Goal: Task Accomplishment & Management: Manage account settings

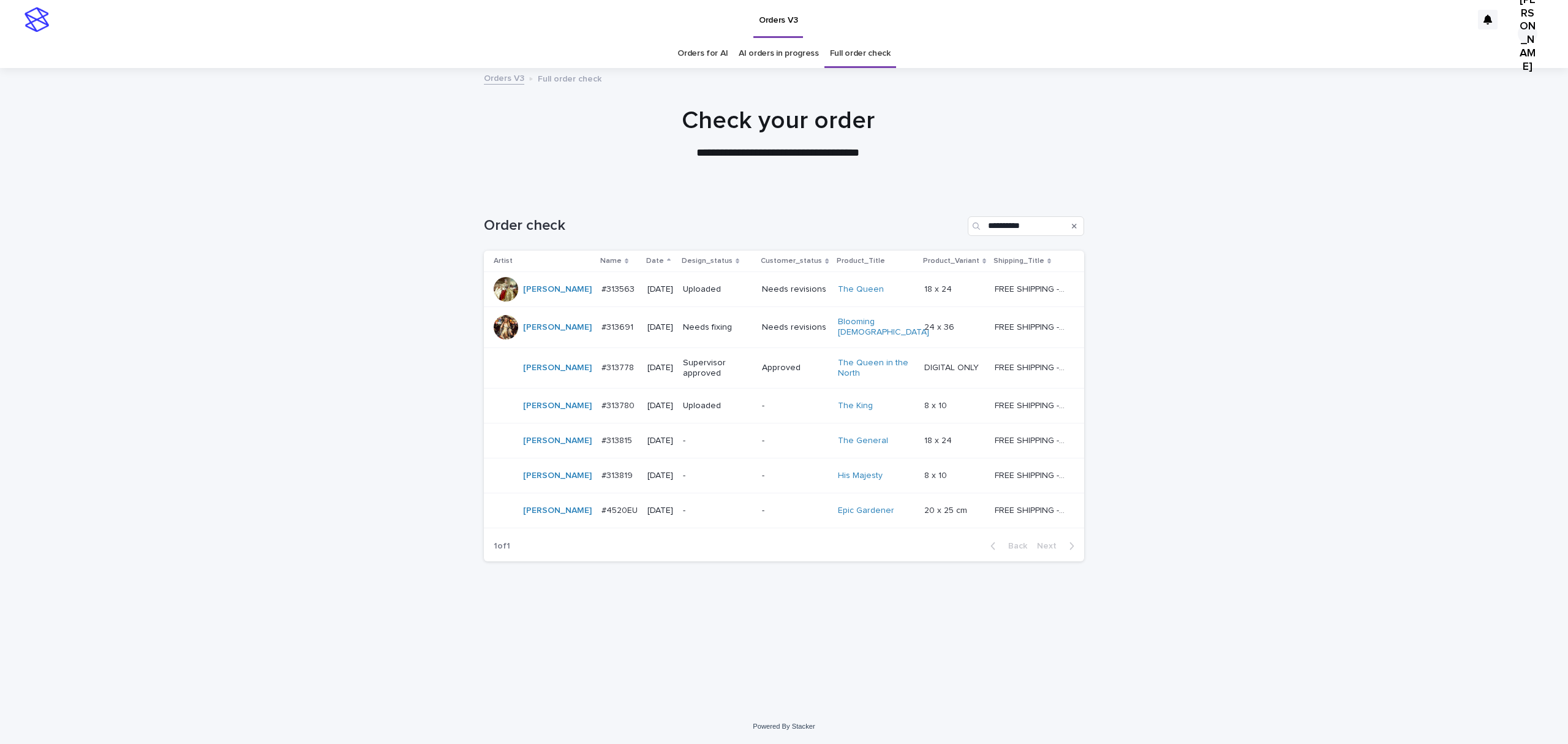
click at [601, 332] on p "#313691" at bounding box center [618, 326] width 34 height 13
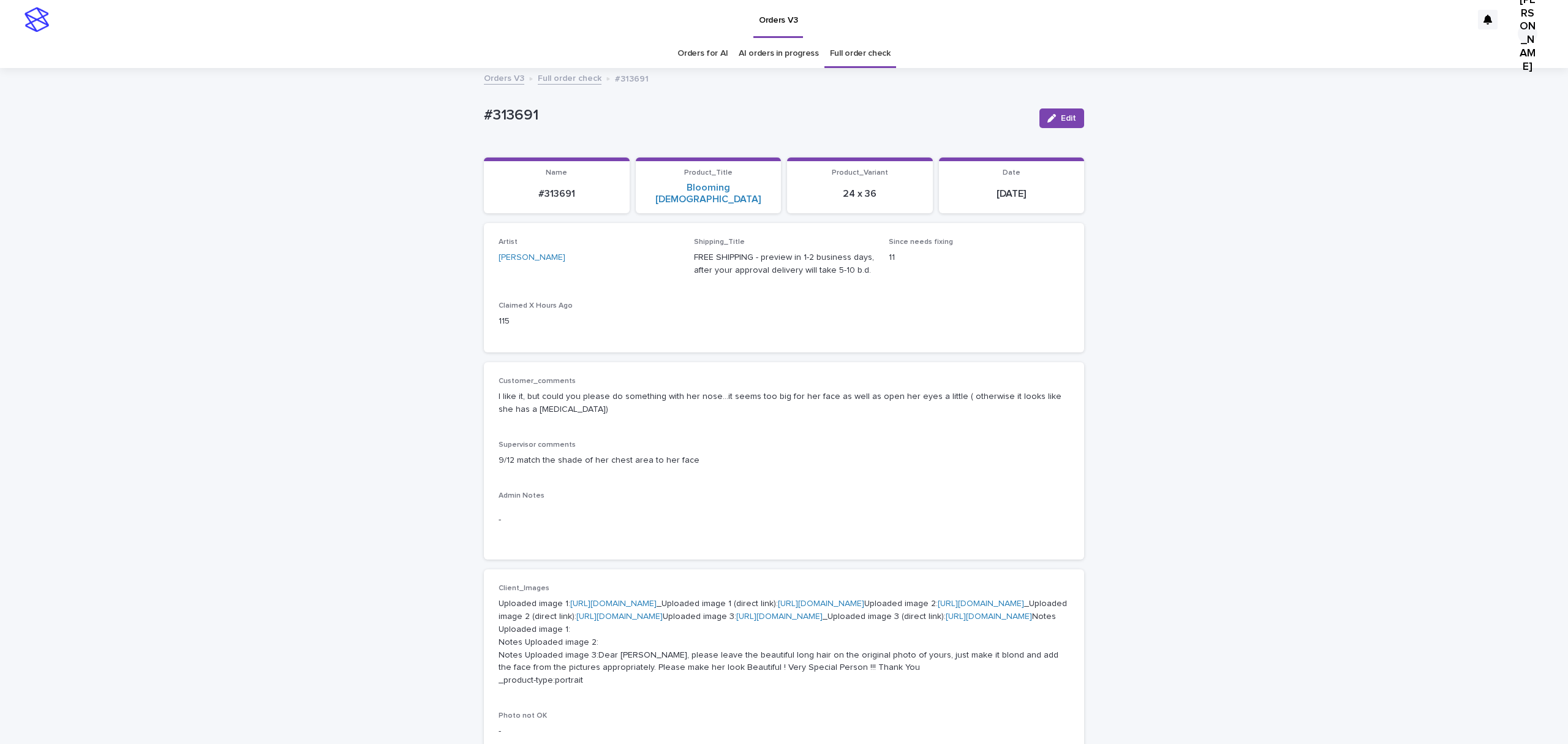
click at [708, 53] on link "Orders for AI" at bounding box center [702, 54] width 50 height 29
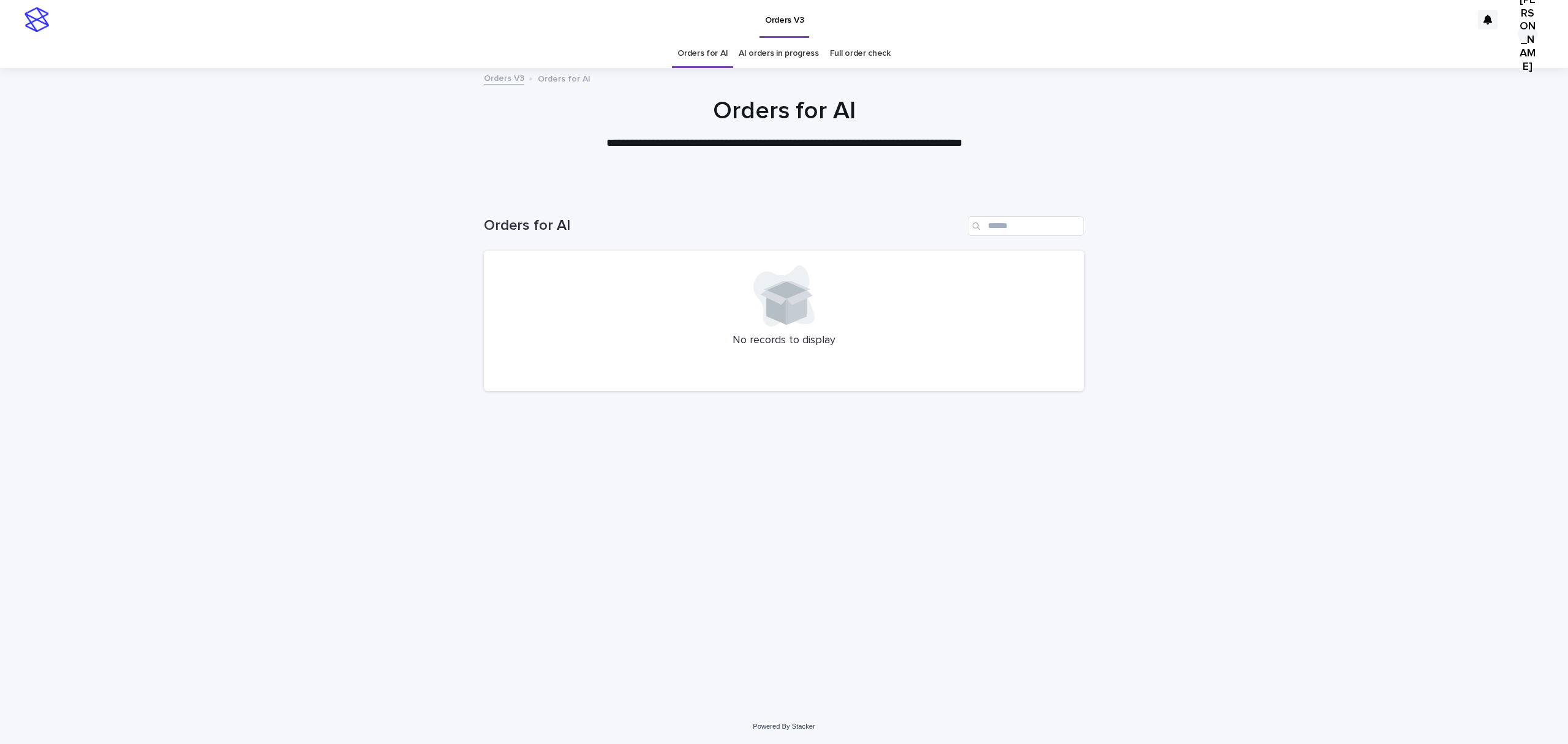
click at [709, 55] on link "Orders for AI" at bounding box center [702, 54] width 50 height 29
click at [859, 56] on link "Full order check" at bounding box center [860, 54] width 61 height 29
click at [870, 50] on link "Full order check" at bounding box center [860, 54] width 61 height 29
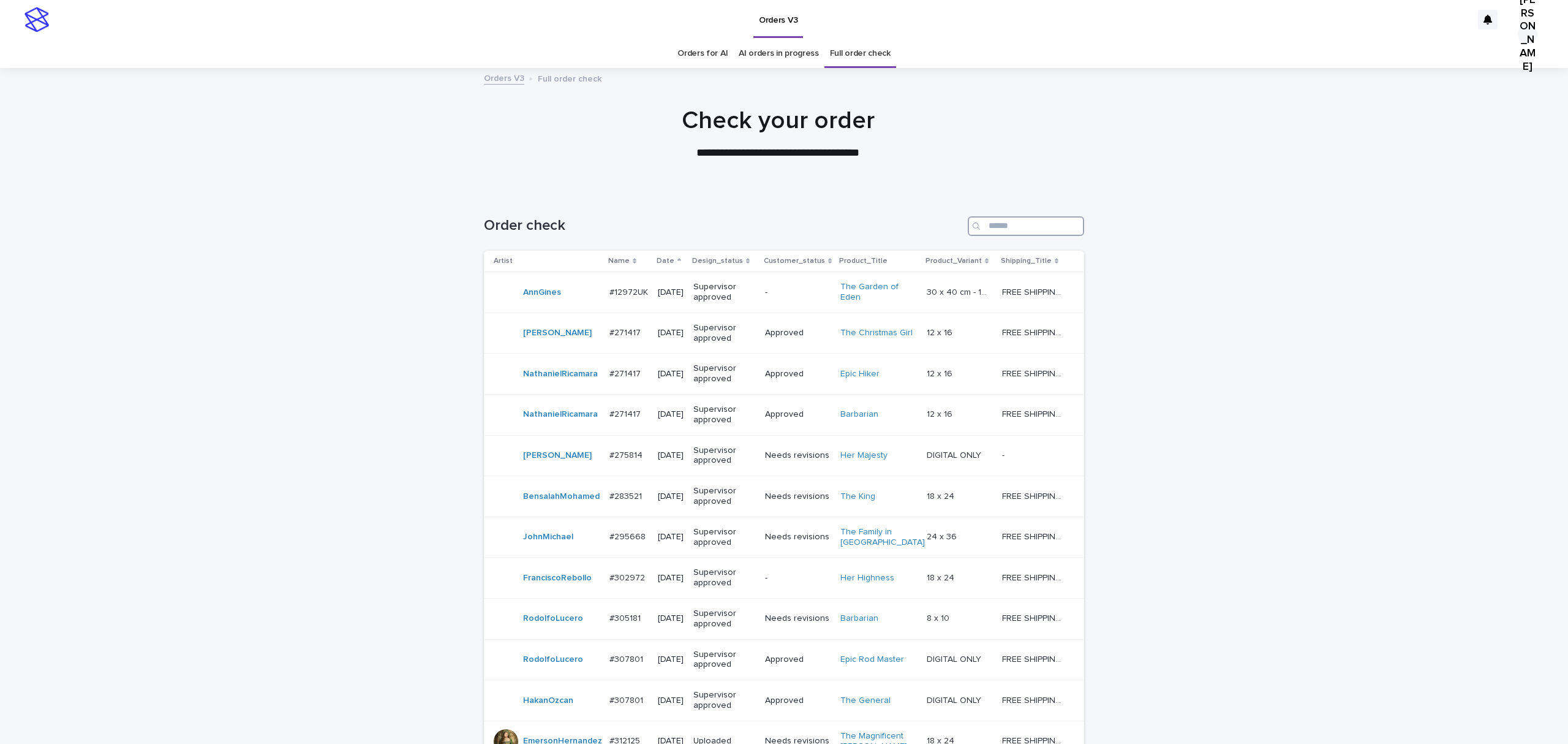
click at [1024, 236] on input "Search" at bounding box center [1026, 226] width 117 height 19
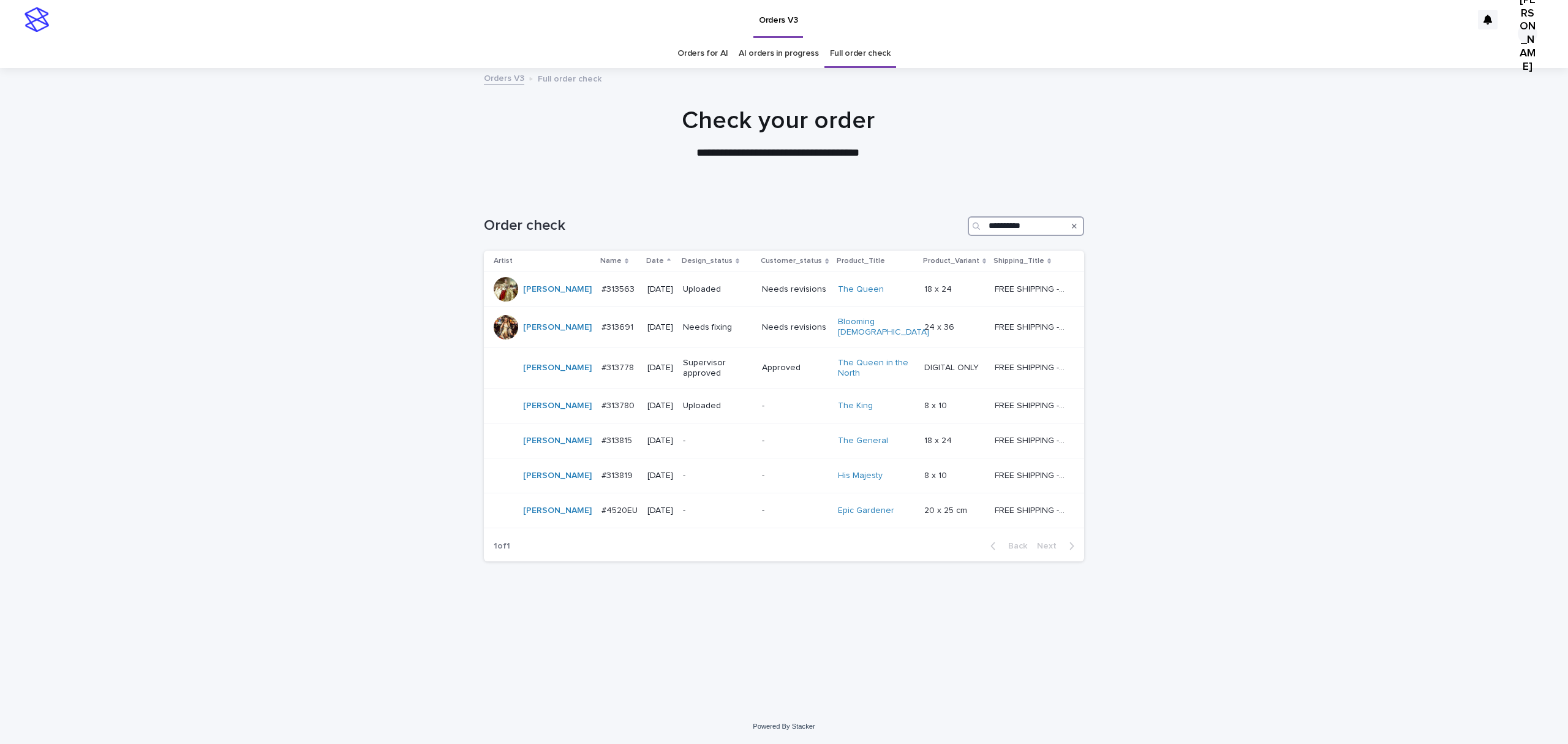
type input "**********"
drag, startPoint x: 1056, startPoint y: 247, endPoint x: 946, endPoint y: 248, distance: 110.0
click at [946, 236] on div "**********" at bounding box center [784, 226] width 600 height 19
copy div
click at [694, 50] on link "Orders for AI" at bounding box center [702, 54] width 50 height 29
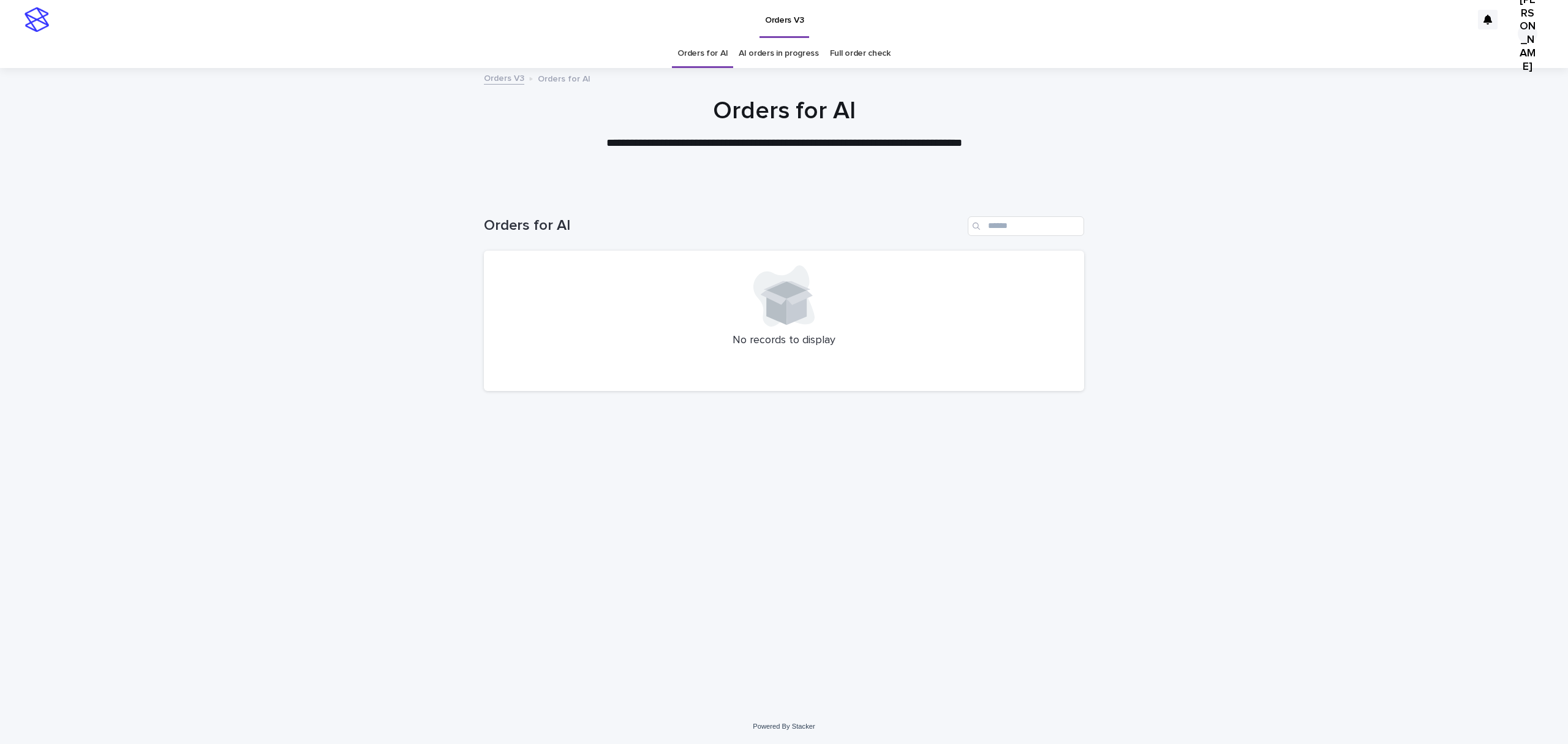
click at [135, 356] on div "Loading... Saving… Loading... Saving… Orders for AI No records to display" at bounding box center [784, 450] width 1568 height 517
click at [277, 174] on div "**********" at bounding box center [784, 135] width 1568 height 78
click at [1038, 236] on input "Search" at bounding box center [1026, 226] width 117 height 19
drag, startPoint x: 1027, startPoint y: 244, endPoint x: 808, endPoint y: 247, distance: 219.0
click at [808, 236] on div "Orders for AI *" at bounding box center [784, 226] width 600 height 19
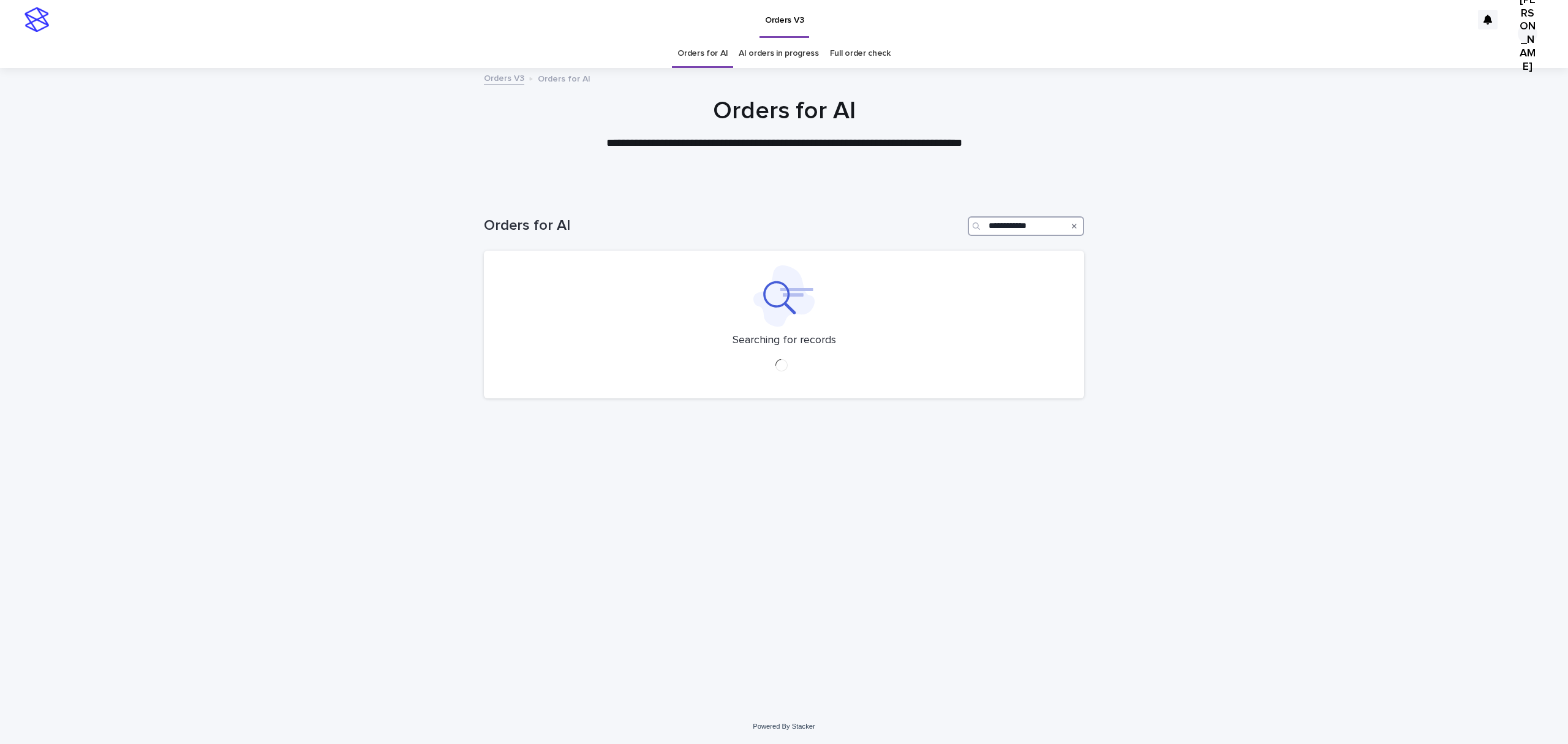
drag, startPoint x: 1057, startPoint y: 246, endPoint x: 738, endPoint y: 253, distance: 319.1
click at [736, 236] on div "**********" at bounding box center [784, 226] width 600 height 19
type input "**********"
drag, startPoint x: 1052, startPoint y: 235, endPoint x: 893, endPoint y: 278, distance: 164.7
click at [872, 250] on div "**********" at bounding box center [784, 221] width 600 height 59
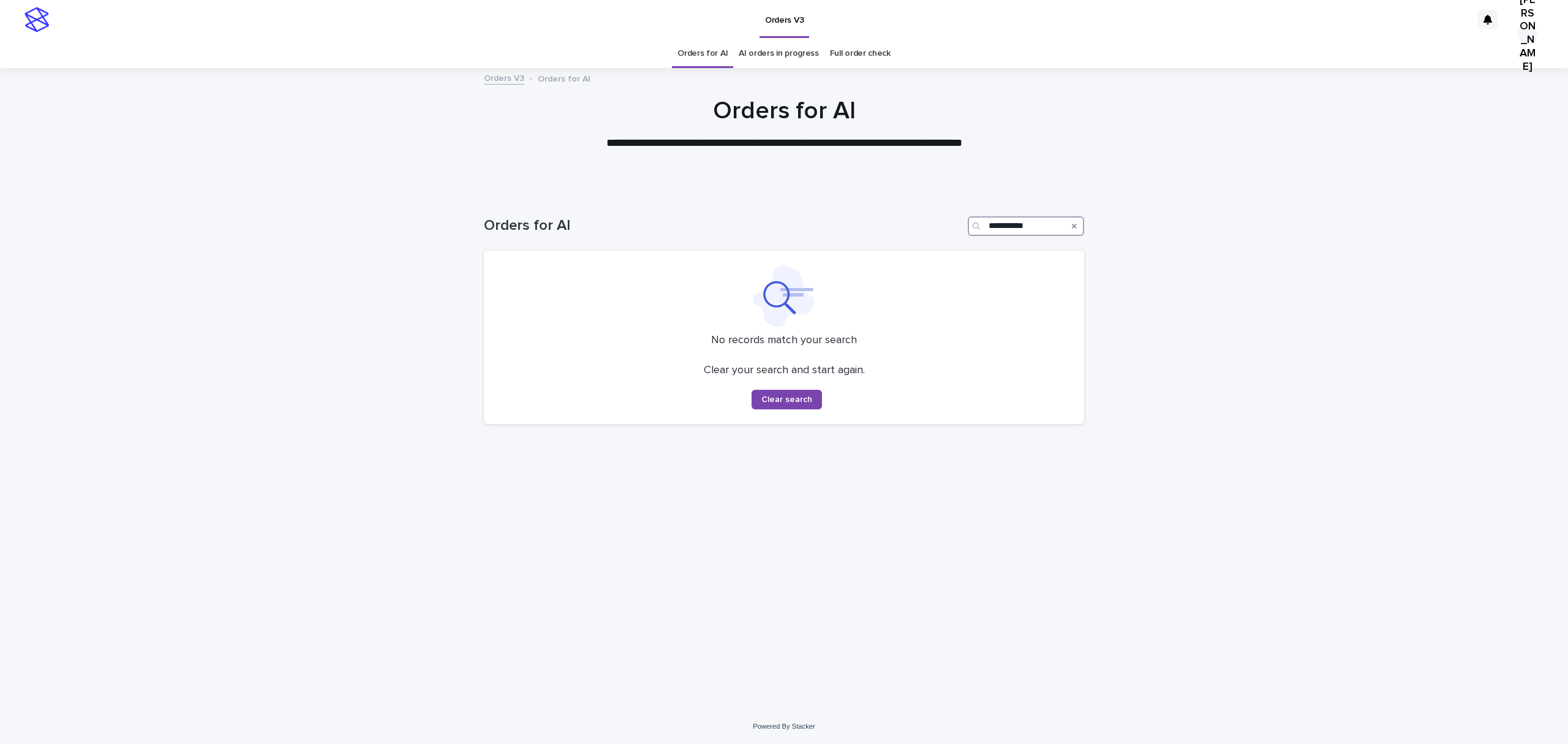
paste input "Search"
click at [1051, 236] on input "**********" at bounding box center [1026, 226] width 117 height 19
drag, startPoint x: 1056, startPoint y: 248, endPoint x: 743, endPoint y: 252, distance: 313.0
click at [743, 236] on div "**********" at bounding box center [784, 226] width 600 height 19
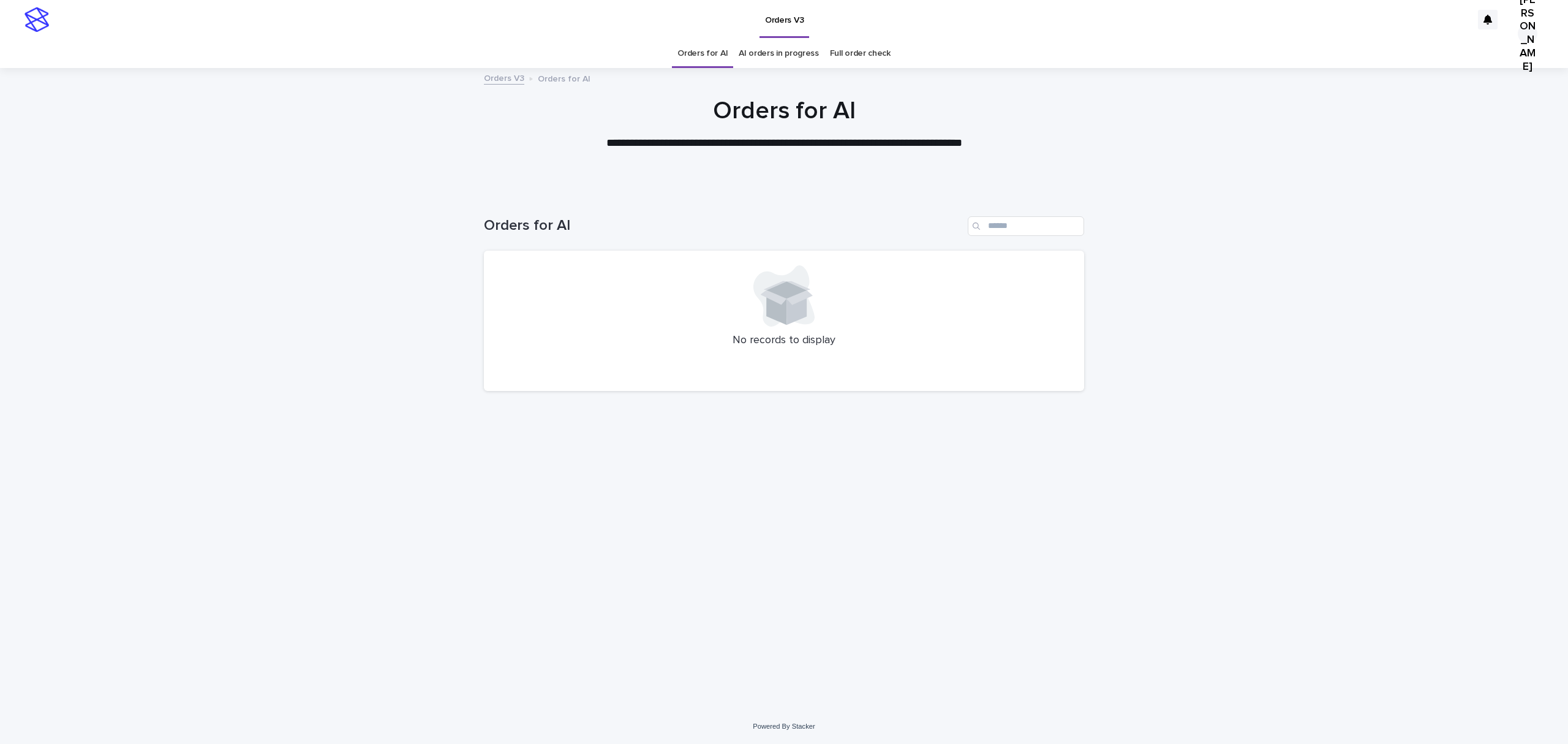
click at [871, 53] on link "Full order check" at bounding box center [860, 54] width 61 height 29
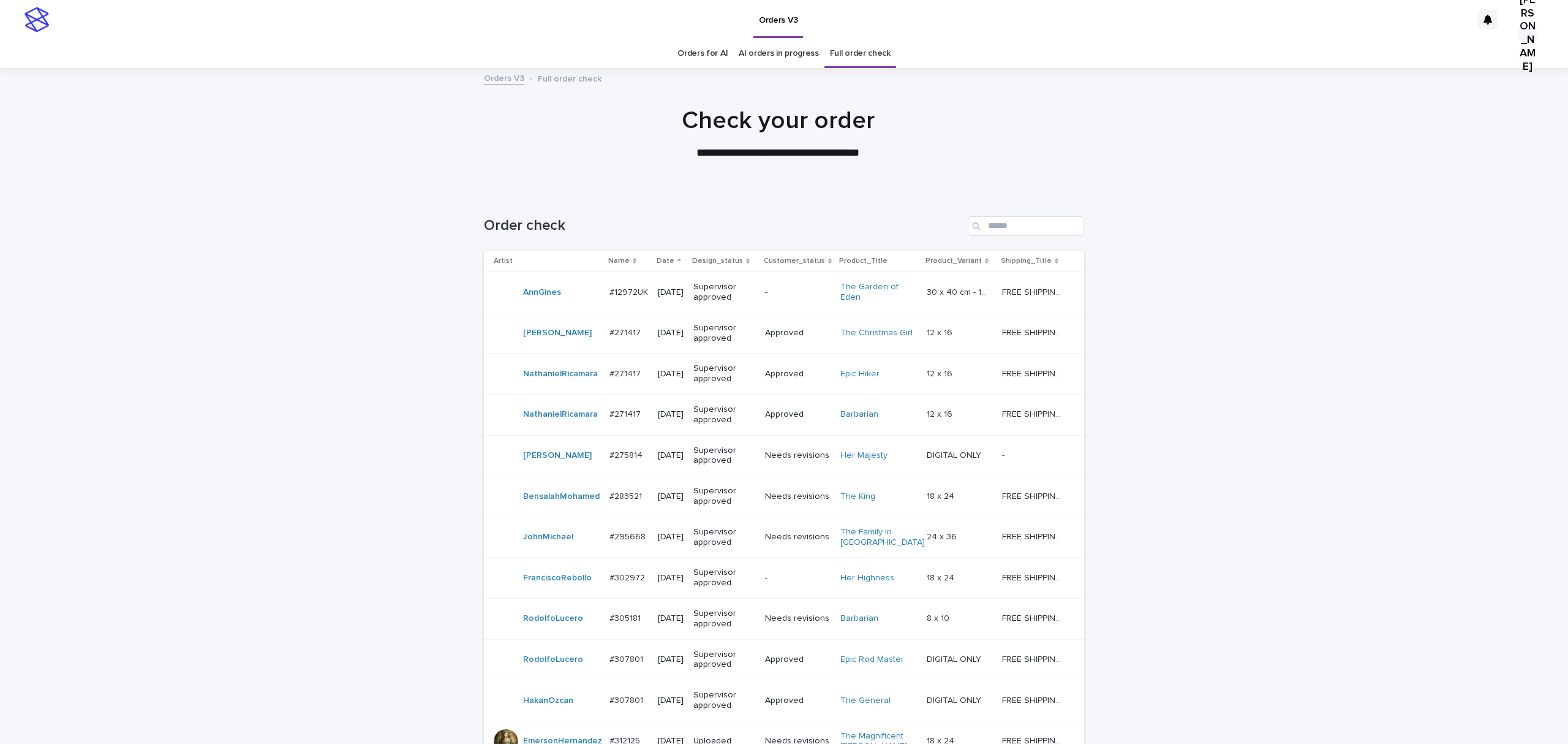
click at [674, 268] on p "Date" at bounding box center [665, 260] width 18 height 13
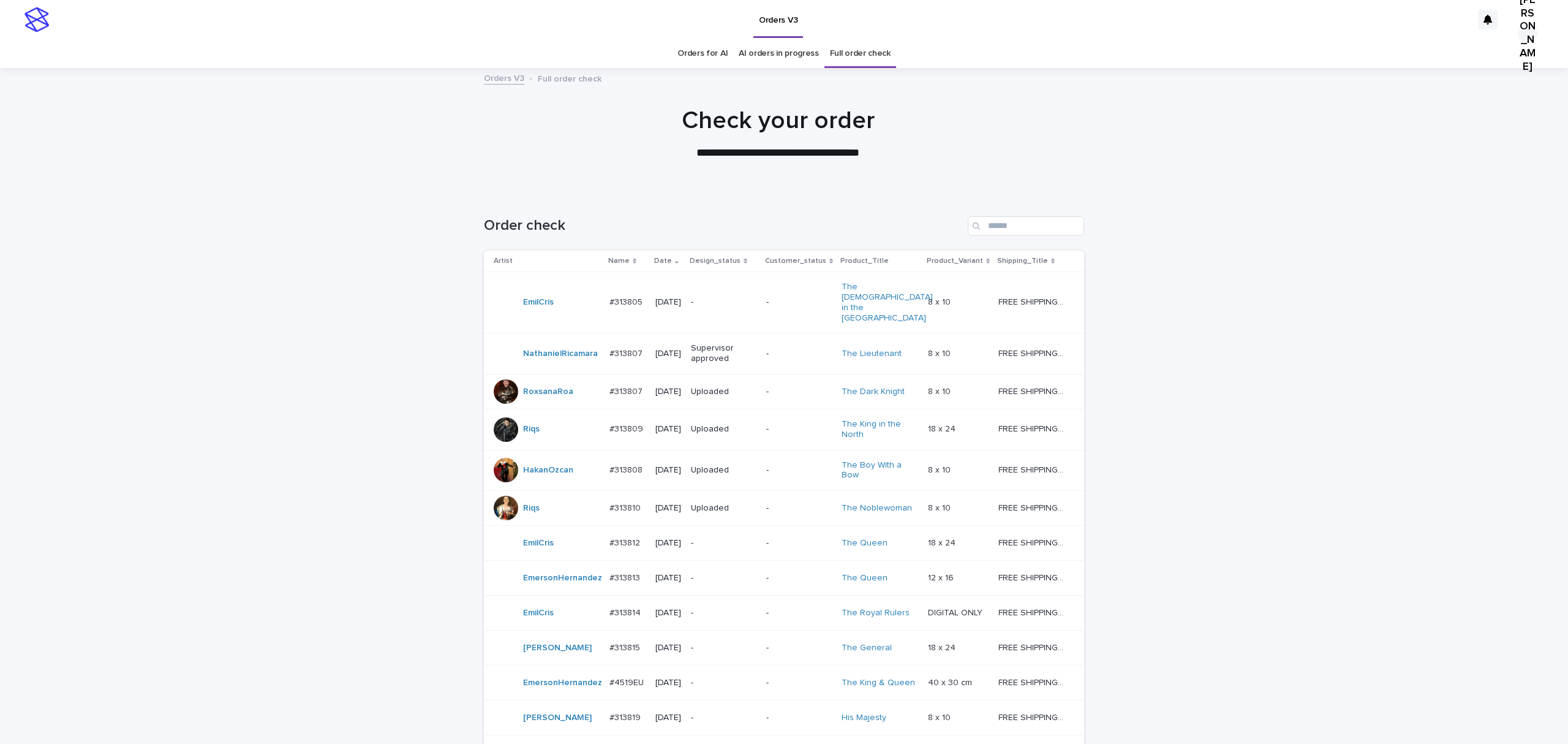
click at [704, 51] on link "Orders for AI" at bounding box center [702, 54] width 50 height 29
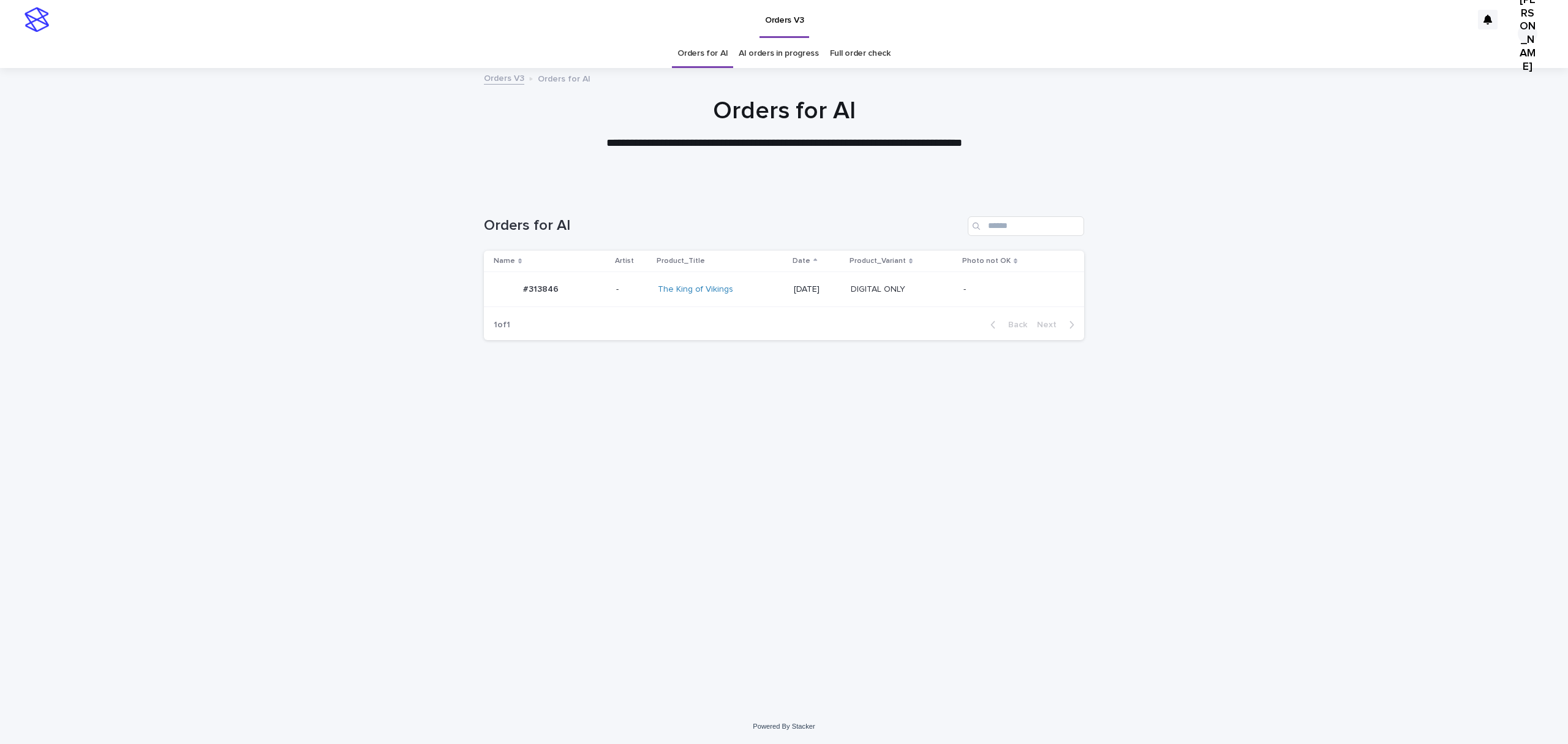
click at [556, 295] on p "#313846" at bounding box center [542, 288] width 38 height 13
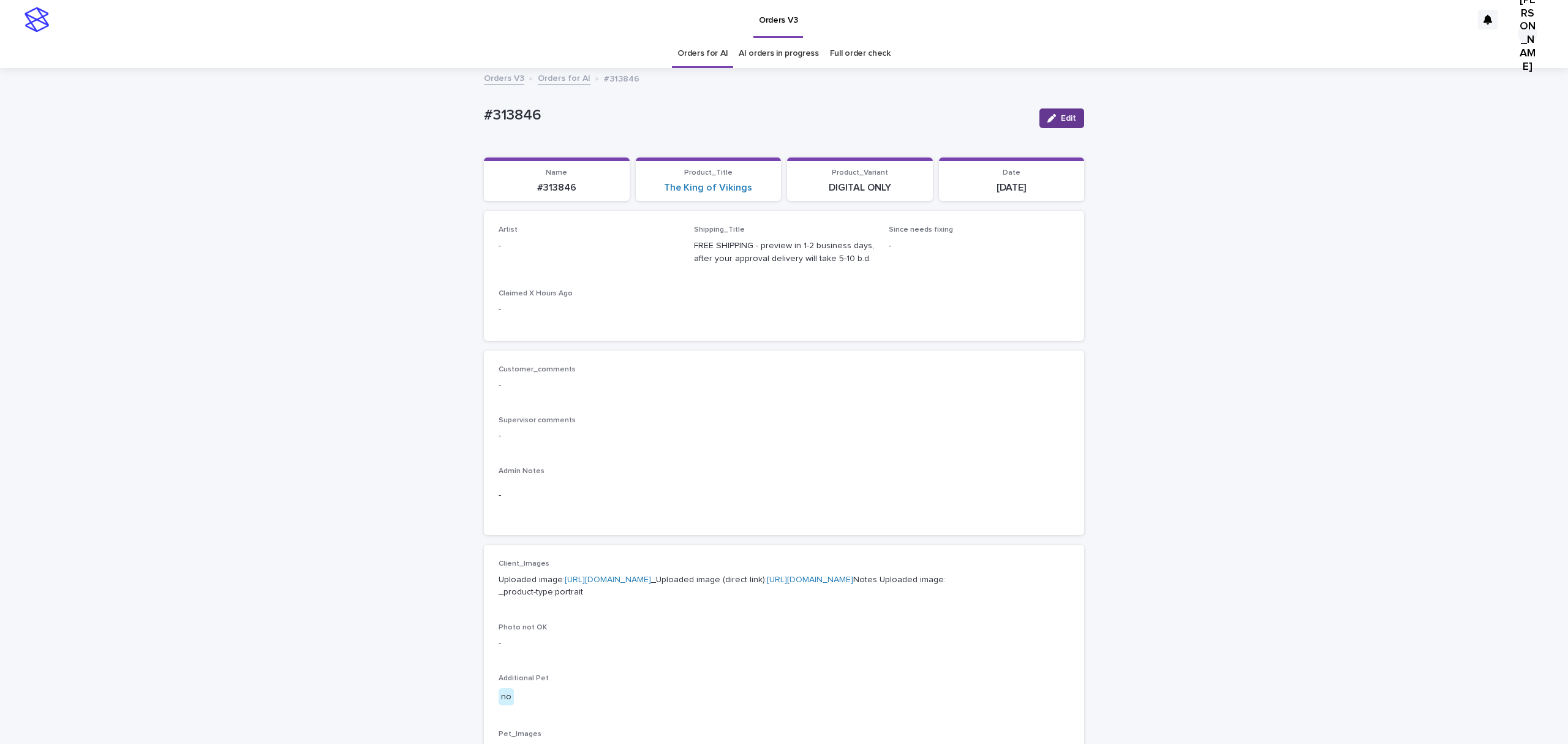
click at [1060, 120] on button "Edit" at bounding box center [1061, 118] width 45 height 19
click at [549, 262] on div "Select..." at bounding box center [569, 252] width 140 height 20
paste input "**********"
type input "**********"
click at [1061, 122] on span "Save" at bounding box center [1064, 119] width 20 height 9
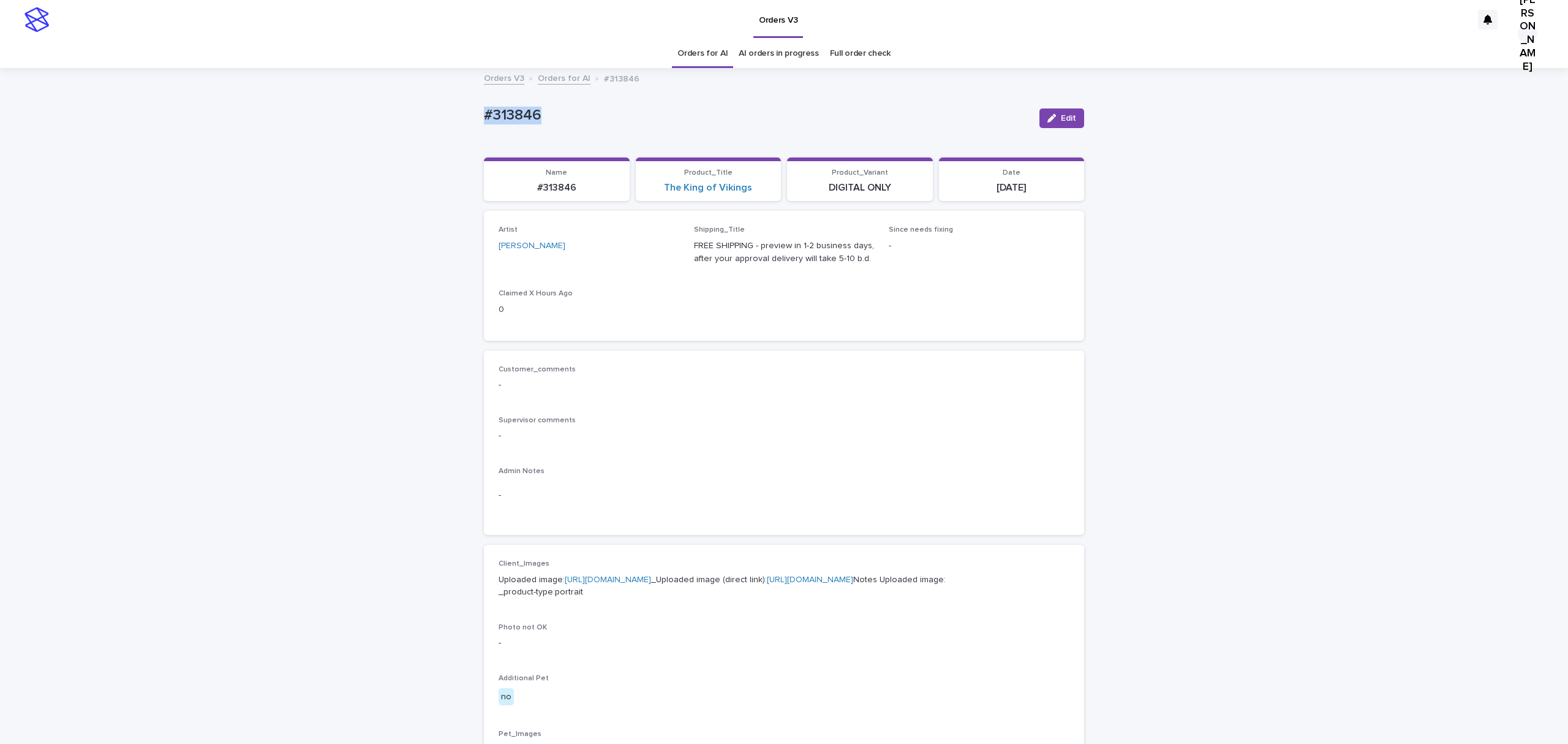
drag, startPoint x: 571, startPoint y: 119, endPoint x: 456, endPoint y: 124, distance: 115.1
click at [456, 124] on div "Loading... Saving… Loading... Saving… #313846 Edit #313846 Edit Sorry, there wa…" at bounding box center [784, 627] width 1568 height 1117
copy p "#313846"
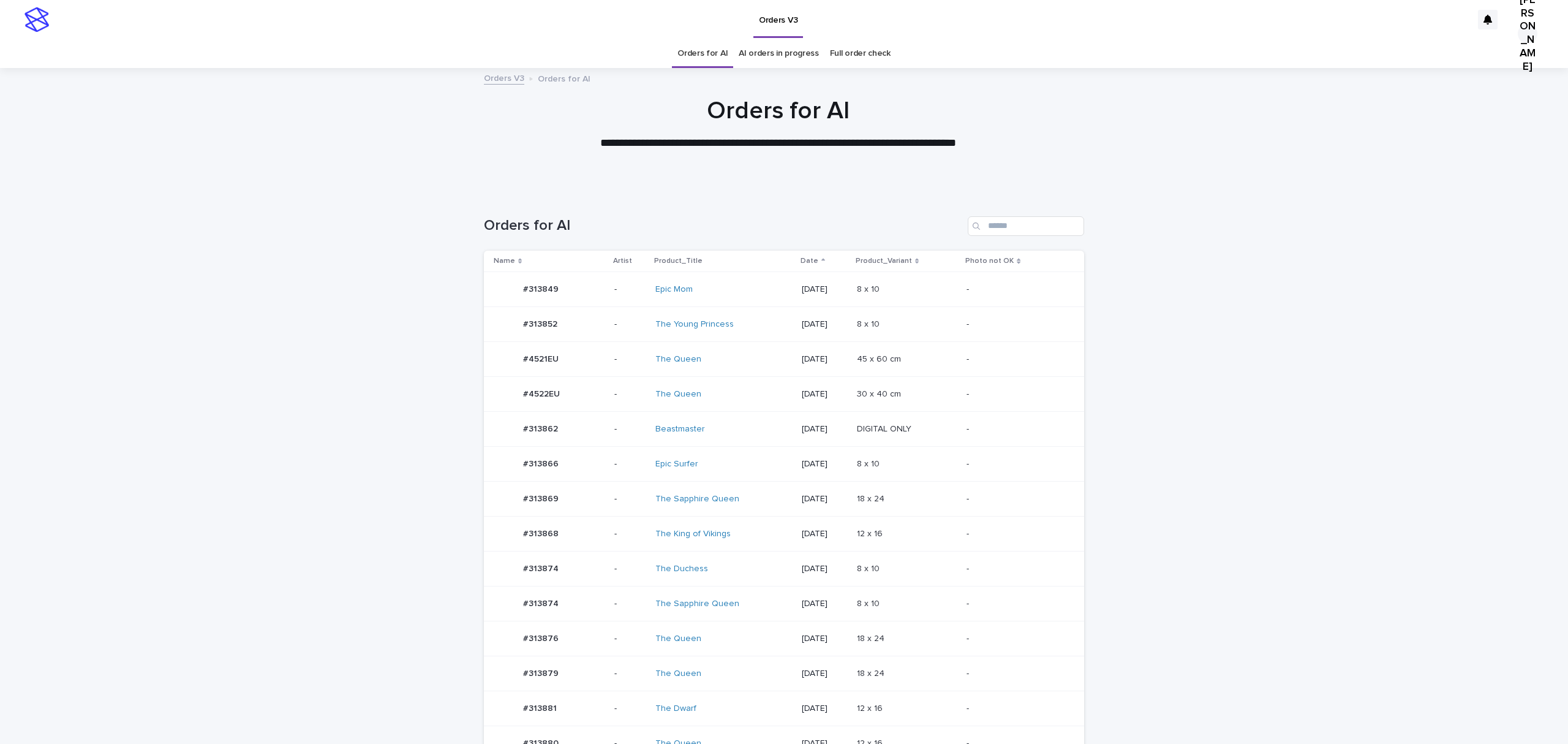
click at [527, 609] on p "#313874" at bounding box center [542, 602] width 38 height 13
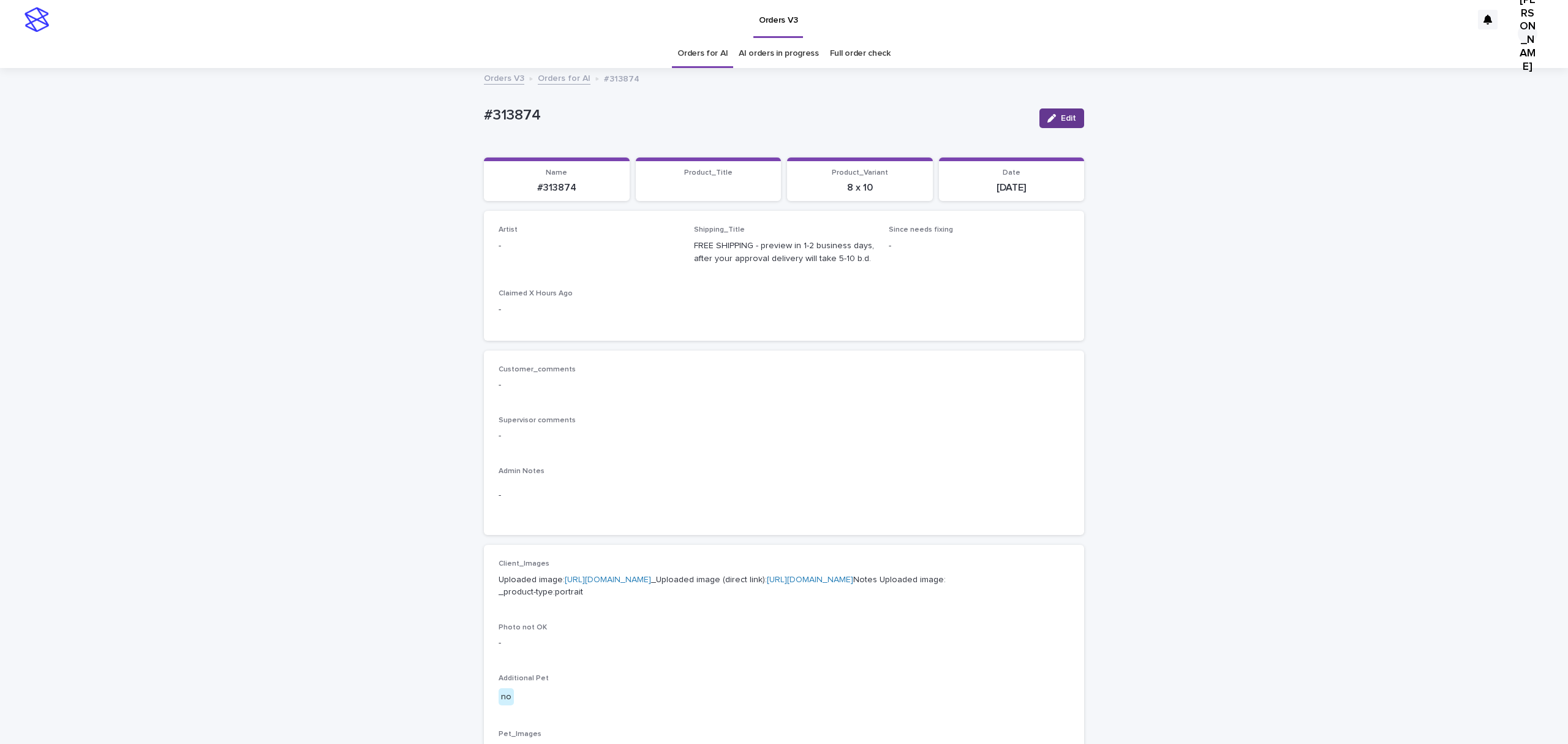
click at [1064, 122] on span "Edit" at bounding box center [1069, 119] width 15 height 9
click at [554, 262] on div "Select..." at bounding box center [581, 252] width 164 height 20
paste input "**********"
type input "**********"
click at [548, 304] on div "Jo Ancheta" at bounding box center [584, 306] width 174 height 21
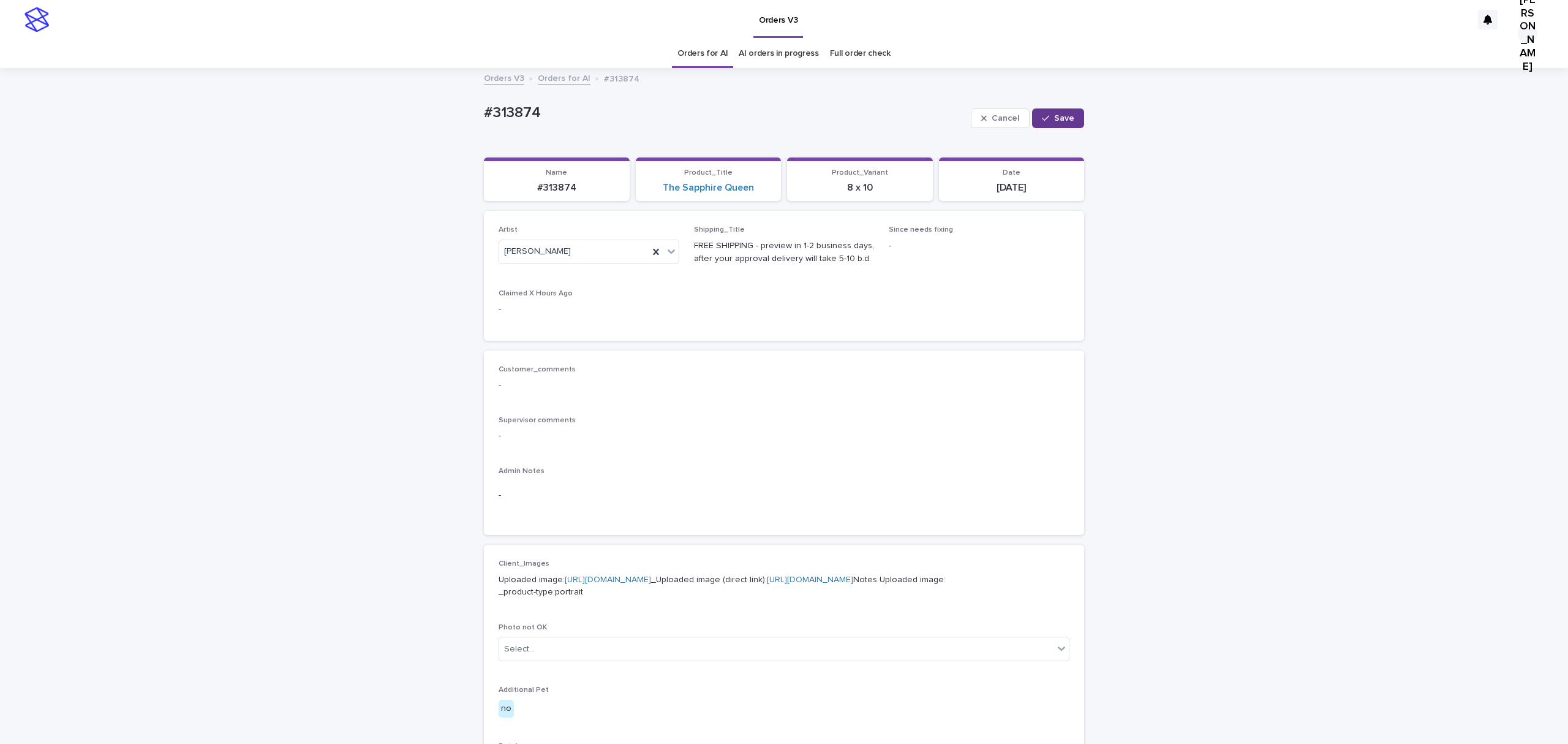
click at [1054, 122] on span "Save" at bounding box center [1064, 119] width 20 height 9
drag, startPoint x: 513, startPoint y: 119, endPoint x: 403, endPoint y: 119, distance: 110.0
click at [403, 119] on div "Loading... Saving… Loading... Saving… #313874 Edit #313874 Edit Sorry, there wa…" at bounding box center [784, 627] width 1568 height 1117
copy p "#313874"
click at [849, 52] on link "Full order check" at bounding box center [860, 54] width 61 height 29
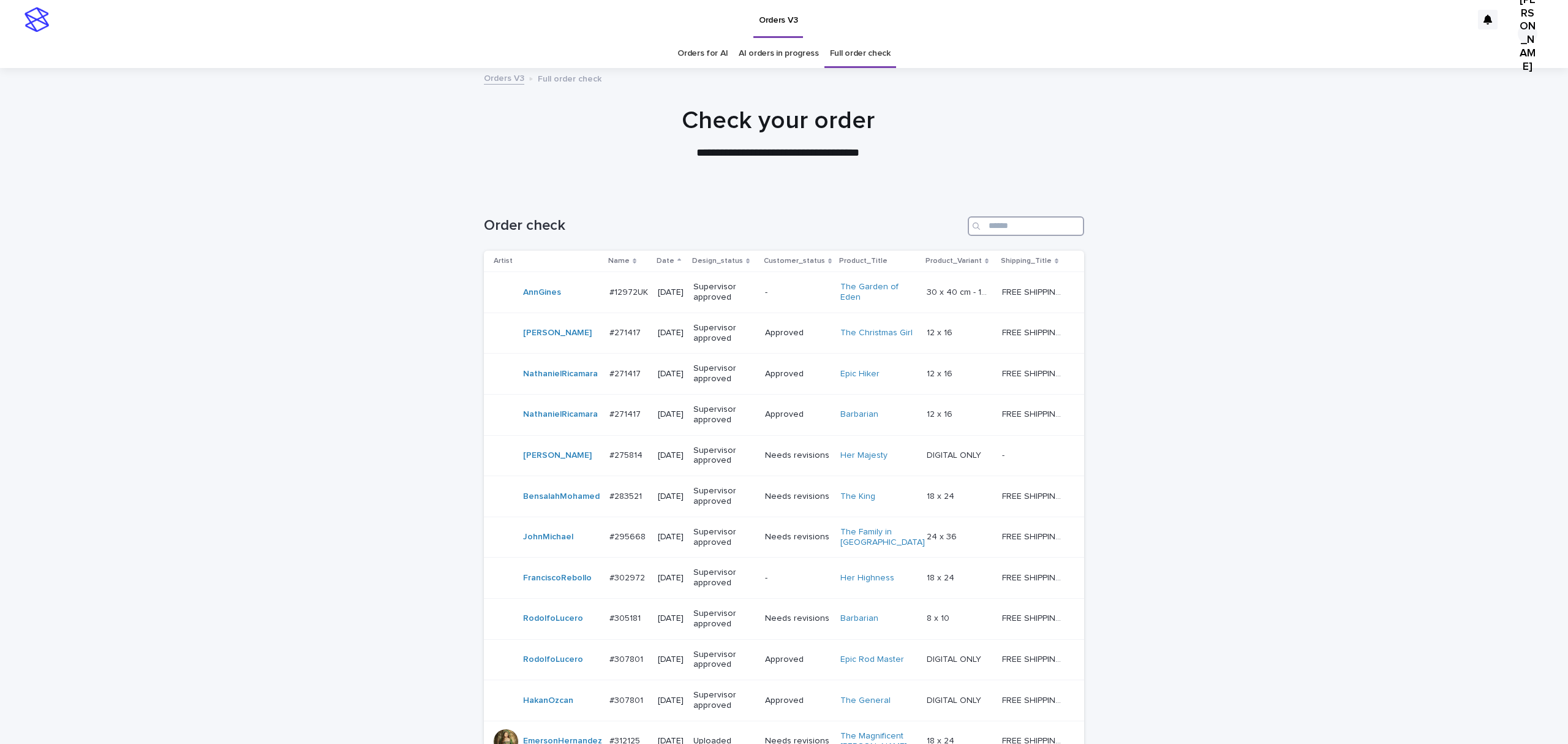
click at [1005, 236] on input "Search" at bounding box center [1026, 226] width 117 height 19
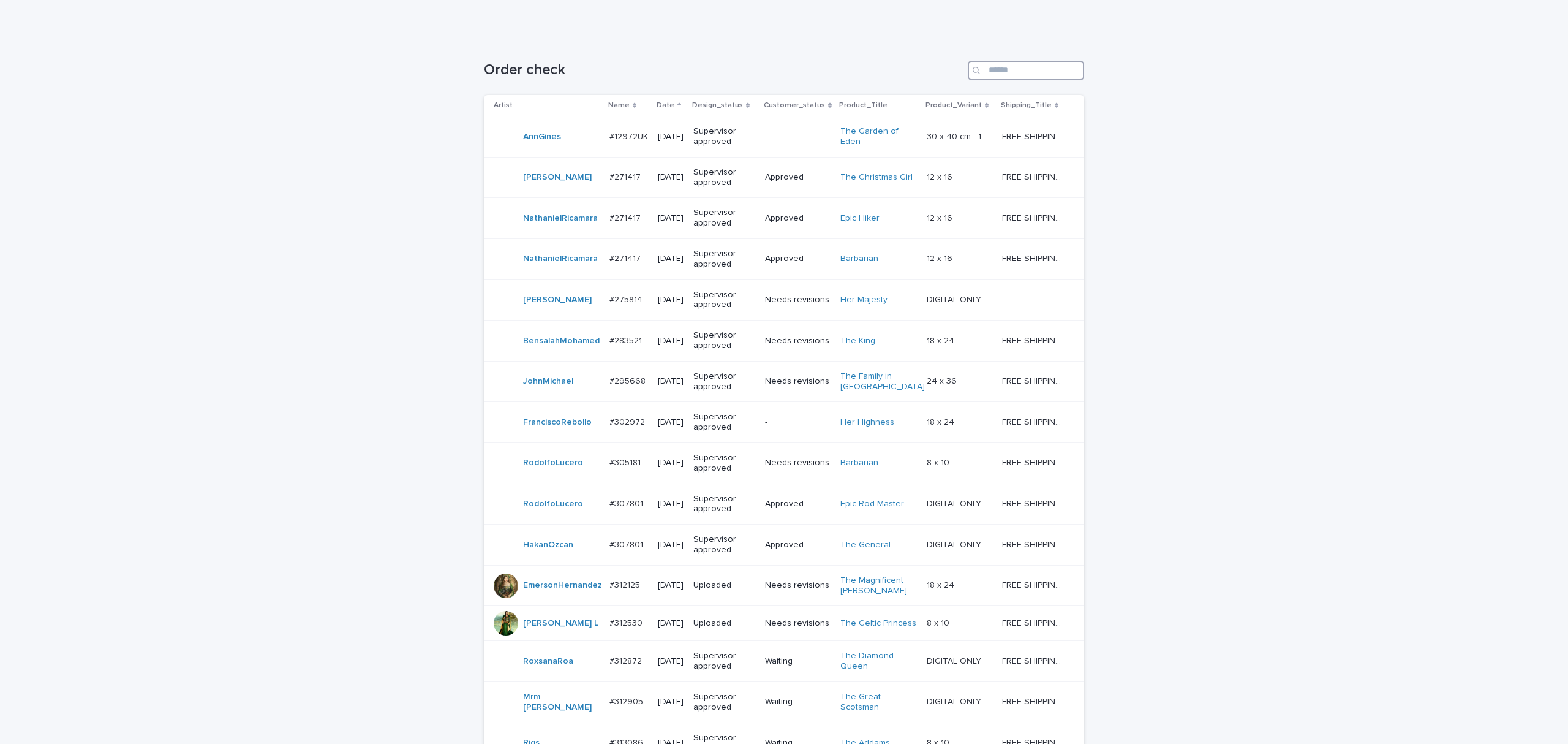
scroll to position [163, 0]
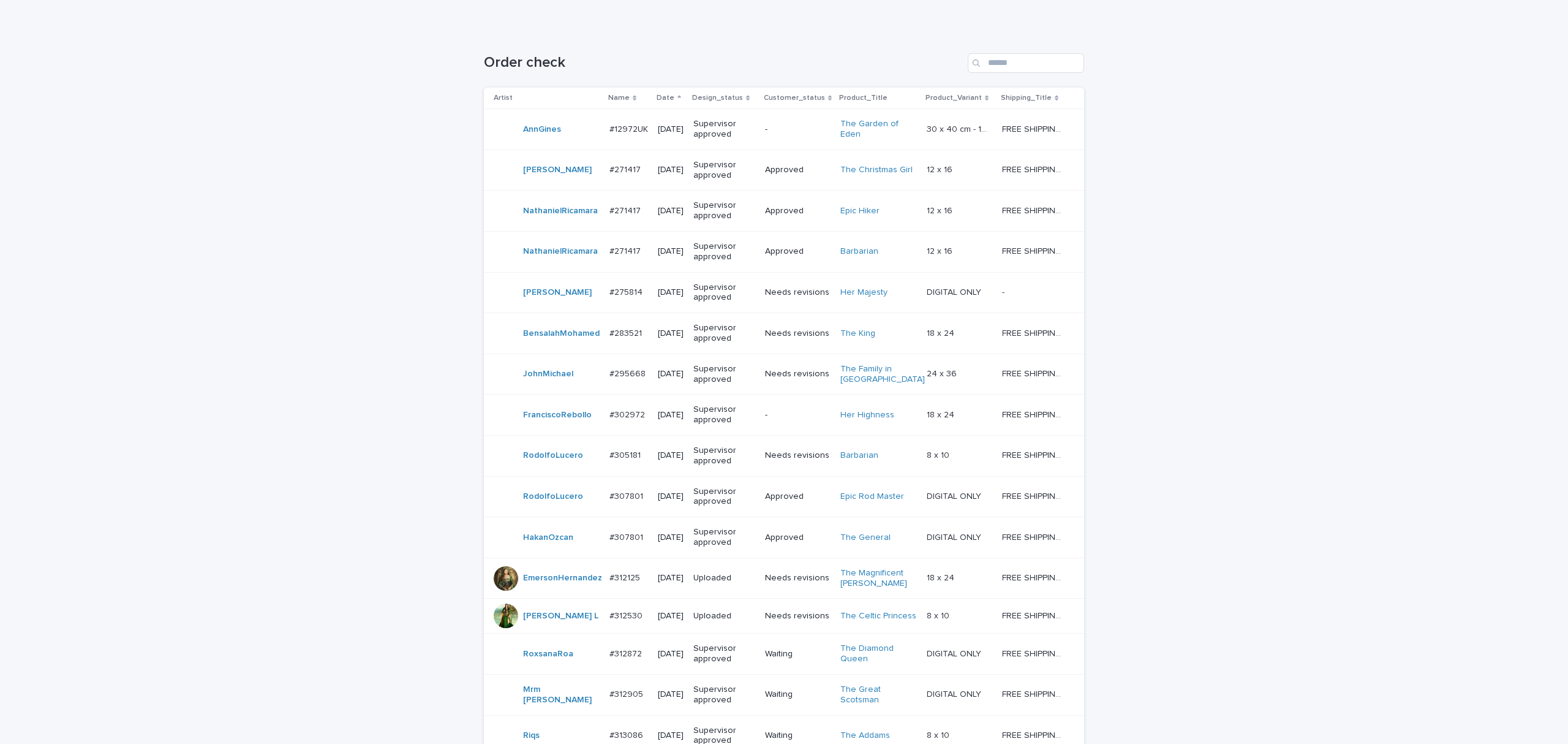
click at [674, 105] on p "Date" at bounding box center [665, 98] width 18 height 13
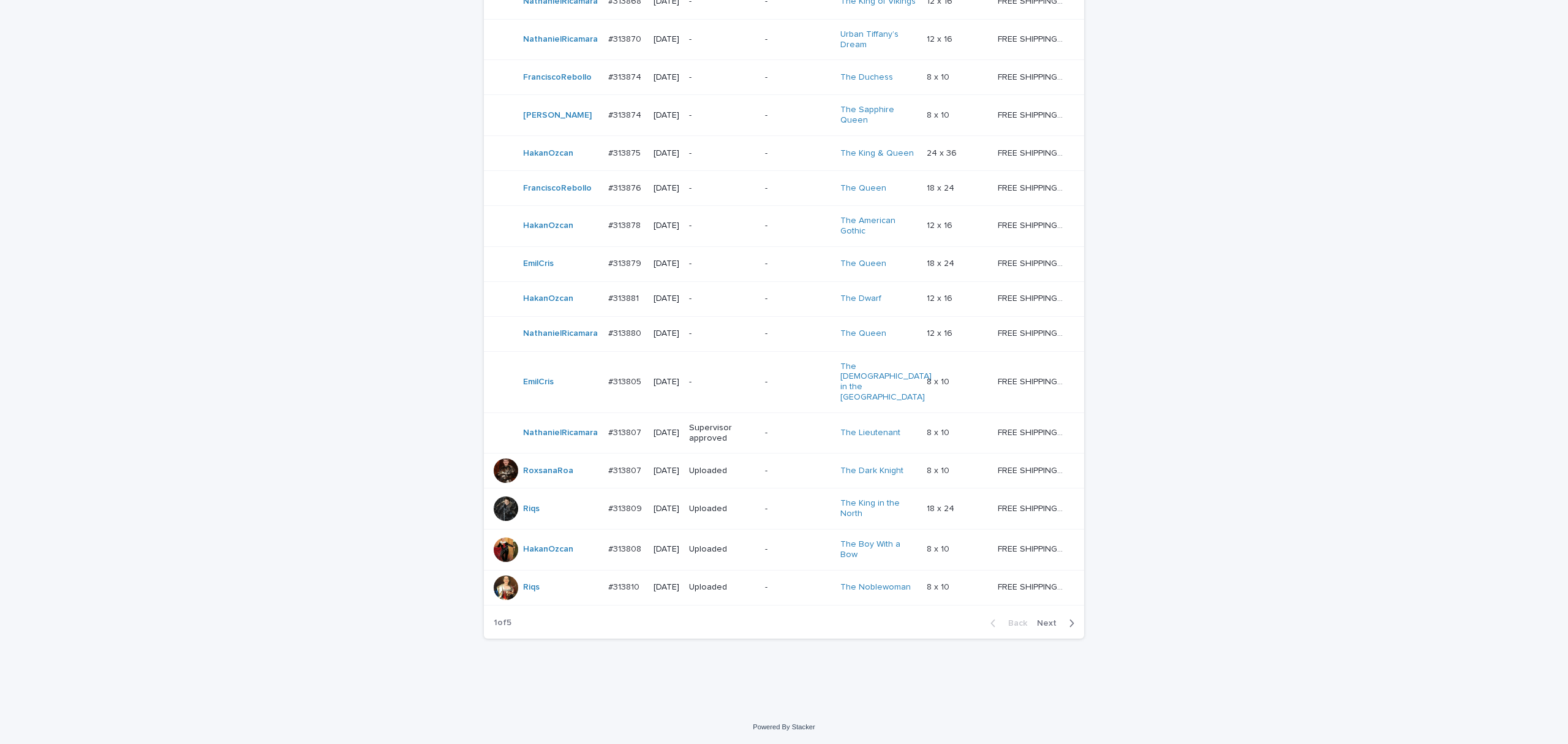
scroll to position [1322, 0]
click at [633, 375] on p "#313805" at bounding box center [626, 381] width 36 height 13
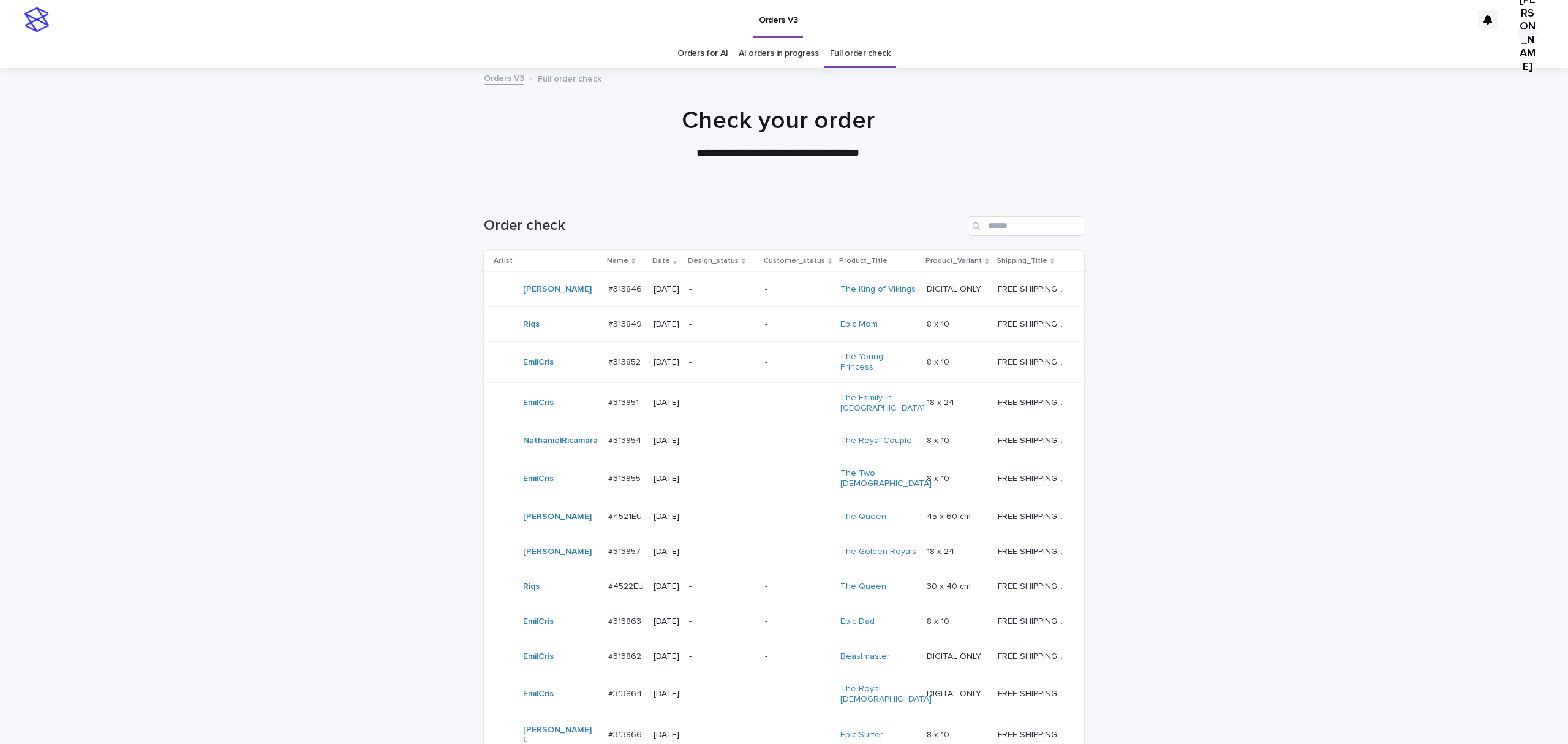
scroll to position [40, 0]
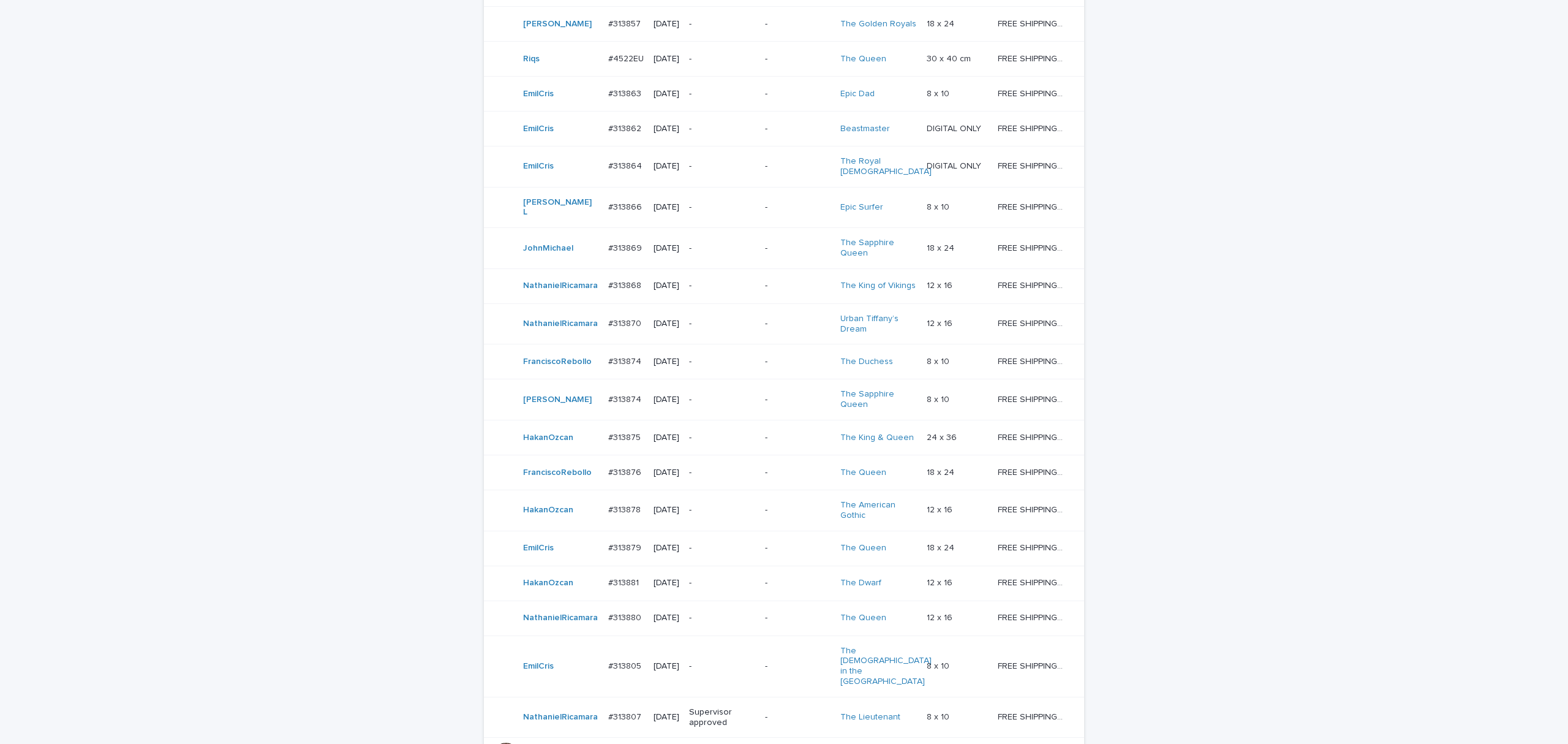
scroll to position [529, 0]
click at [632, 170] on p "#313864" at bounding box center [627, 163] width 36 height 13
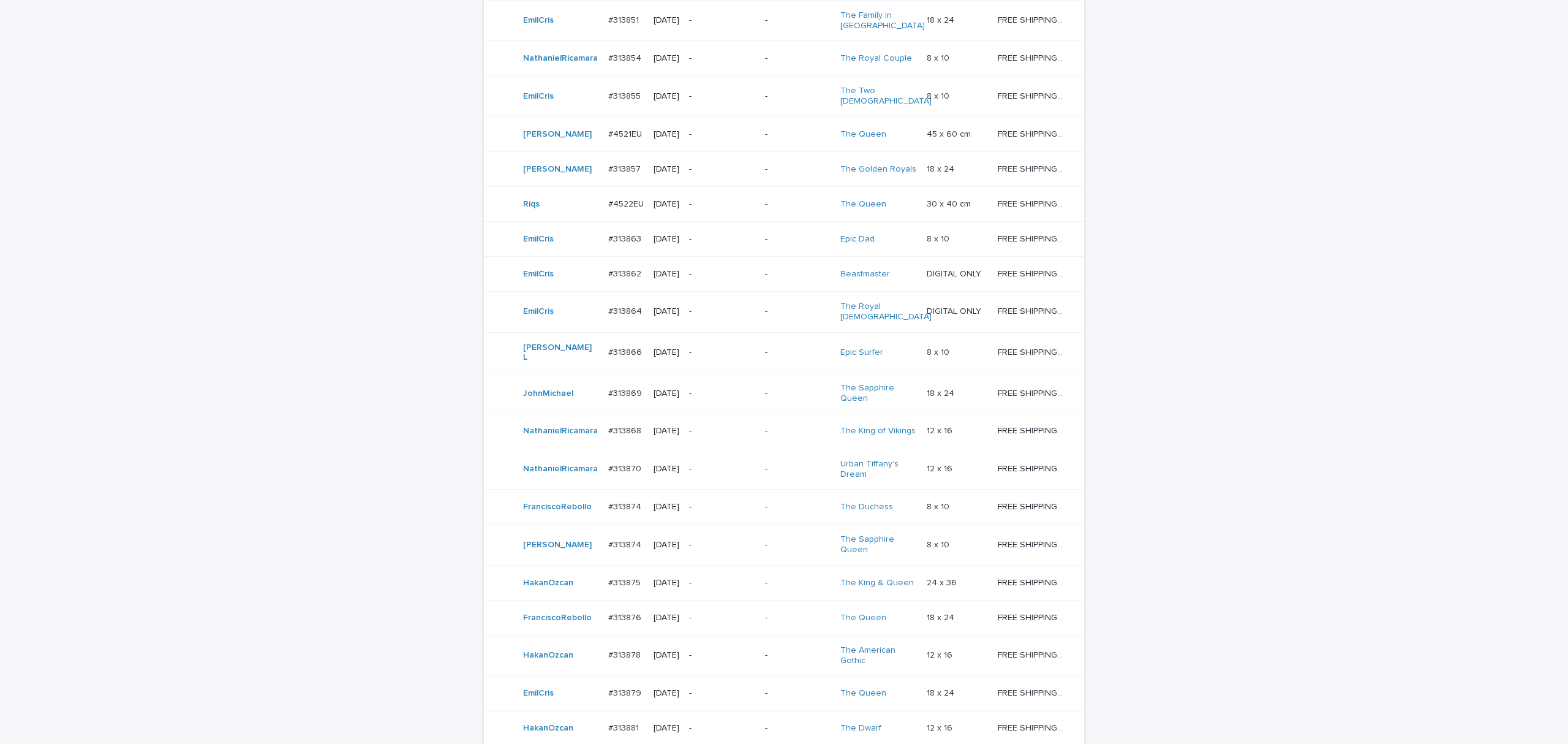
scroll to position [260, 0]
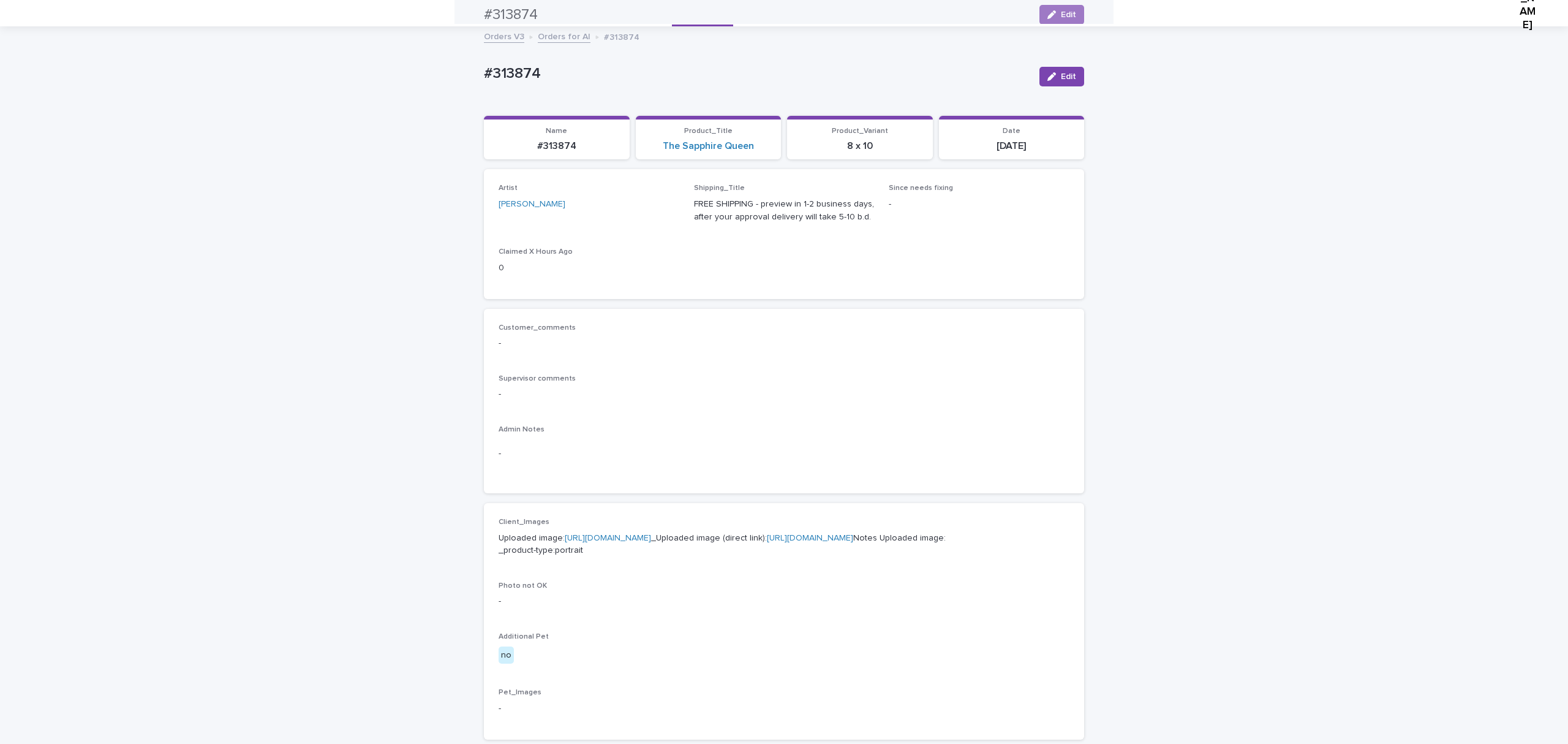
scroll to position [40, 0]
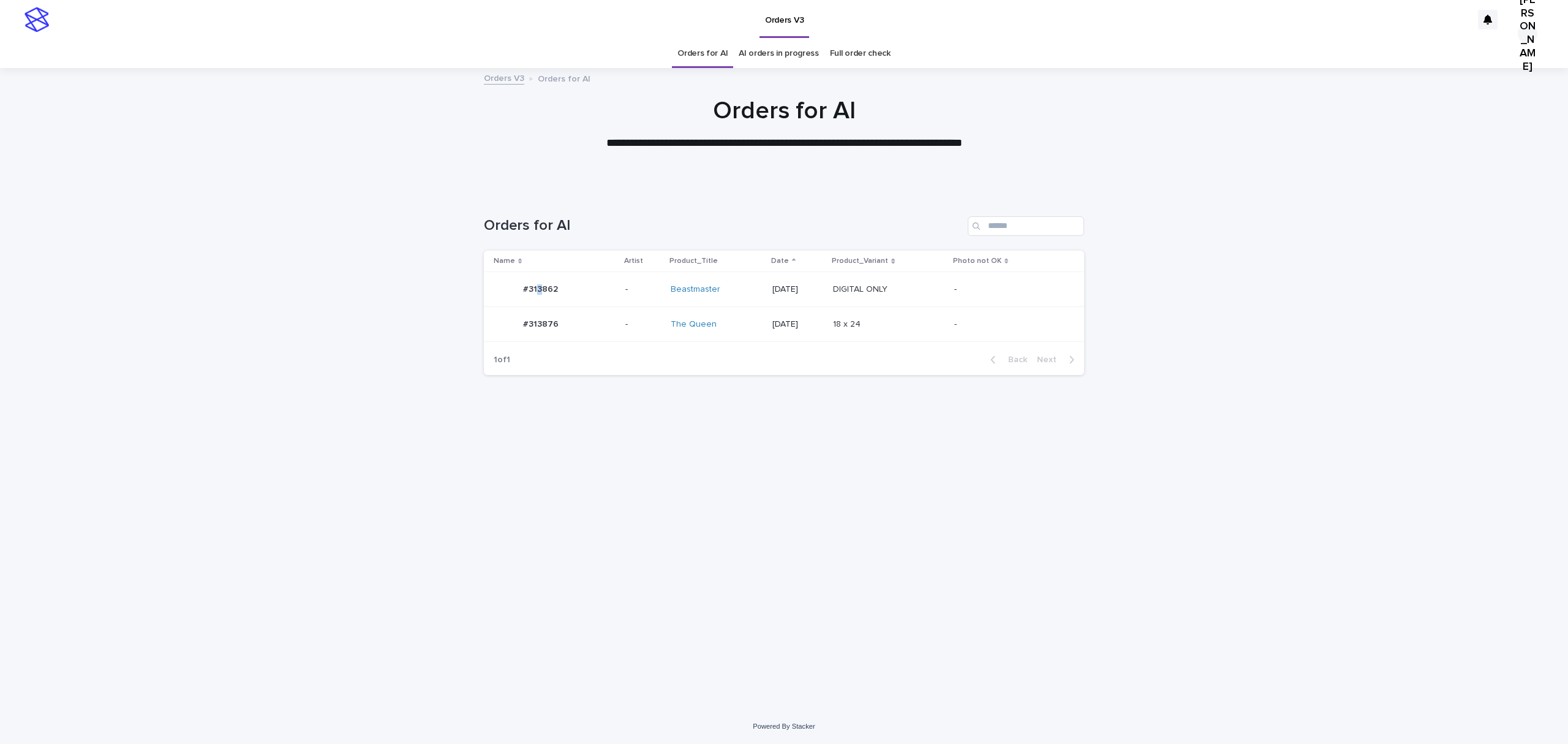
click at [549, 295] on p "#313862" at bounding box center [542, 288] width 38 height 13
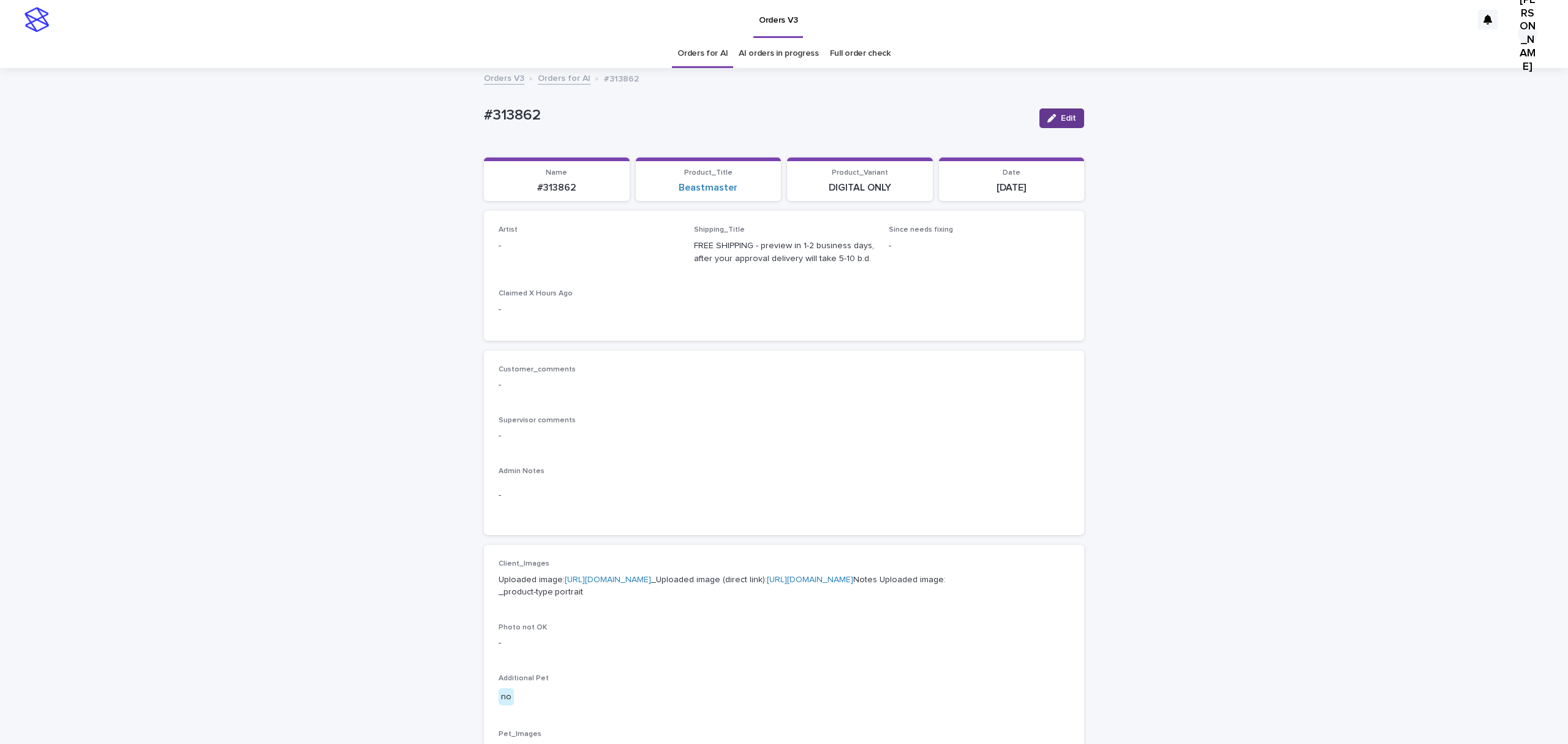
click at [1047, 122] on icon "button" at bounding box center [1052, 119] width 9 height 9
click at [562, 262] on div "Select..." at bounding box center [581, 252] width 164 height 20
paste input "**********"
type input "**********"
click at [1042, 122] on div "button" at bounding box center [1048, 119] width 13 height 9
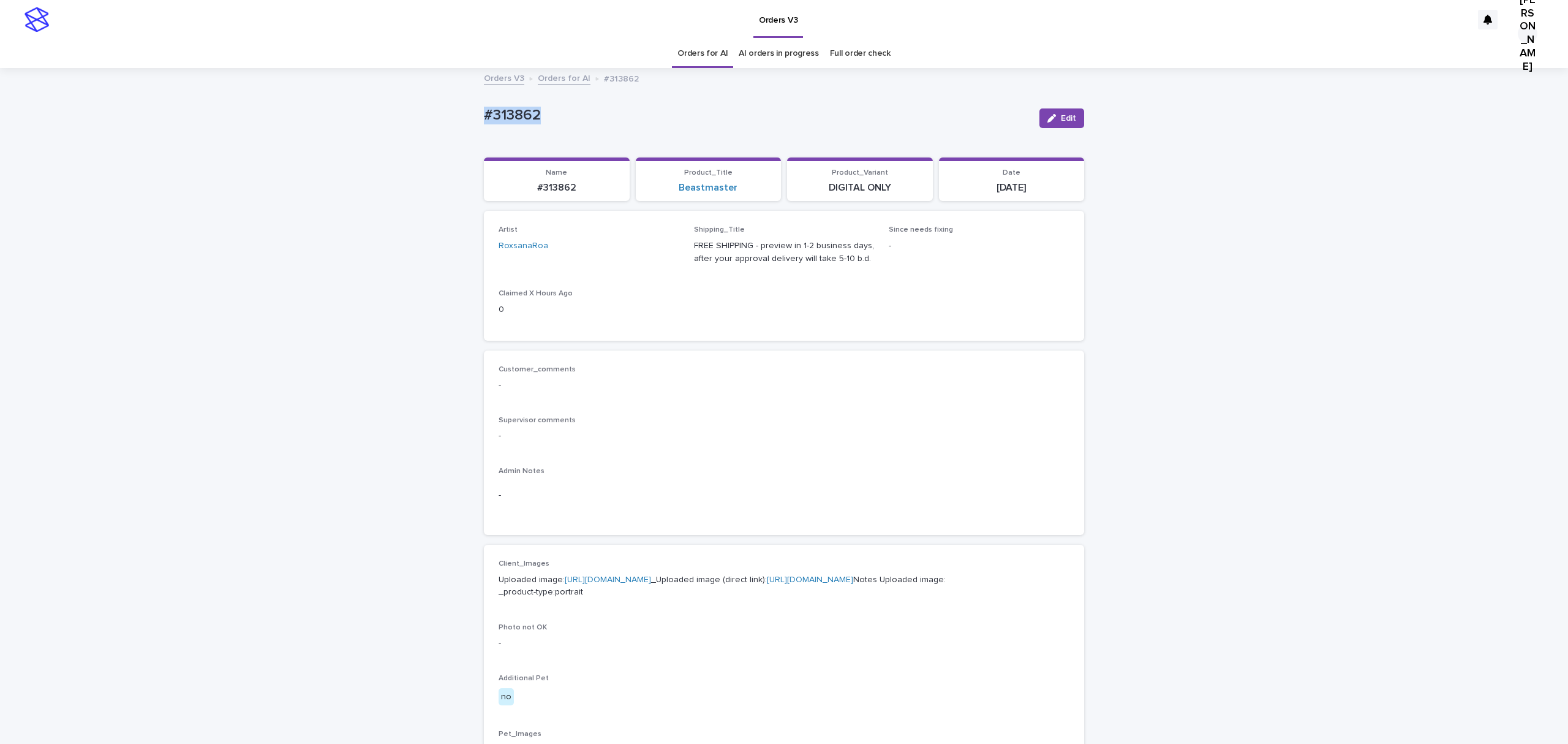
drag, startPoint x: 589, startPoint y: 121, endPoint x: 445, endPoint y: 136, distance: 144.8
click at [445, 136] on div "Loading... Saving… Loading... Saving… #313862 Edit #313862 Edit Sorry, there wa…" at bounding box center [784, 627] width 1568 height 1117
copy p "#313862"
click at [390, 413] on div "Loading... Saving… Loading... Saving… #313862 Edit #313862 Edit Sorry, there wa…" at bounding box center [784, 627] width 1568 height 1117
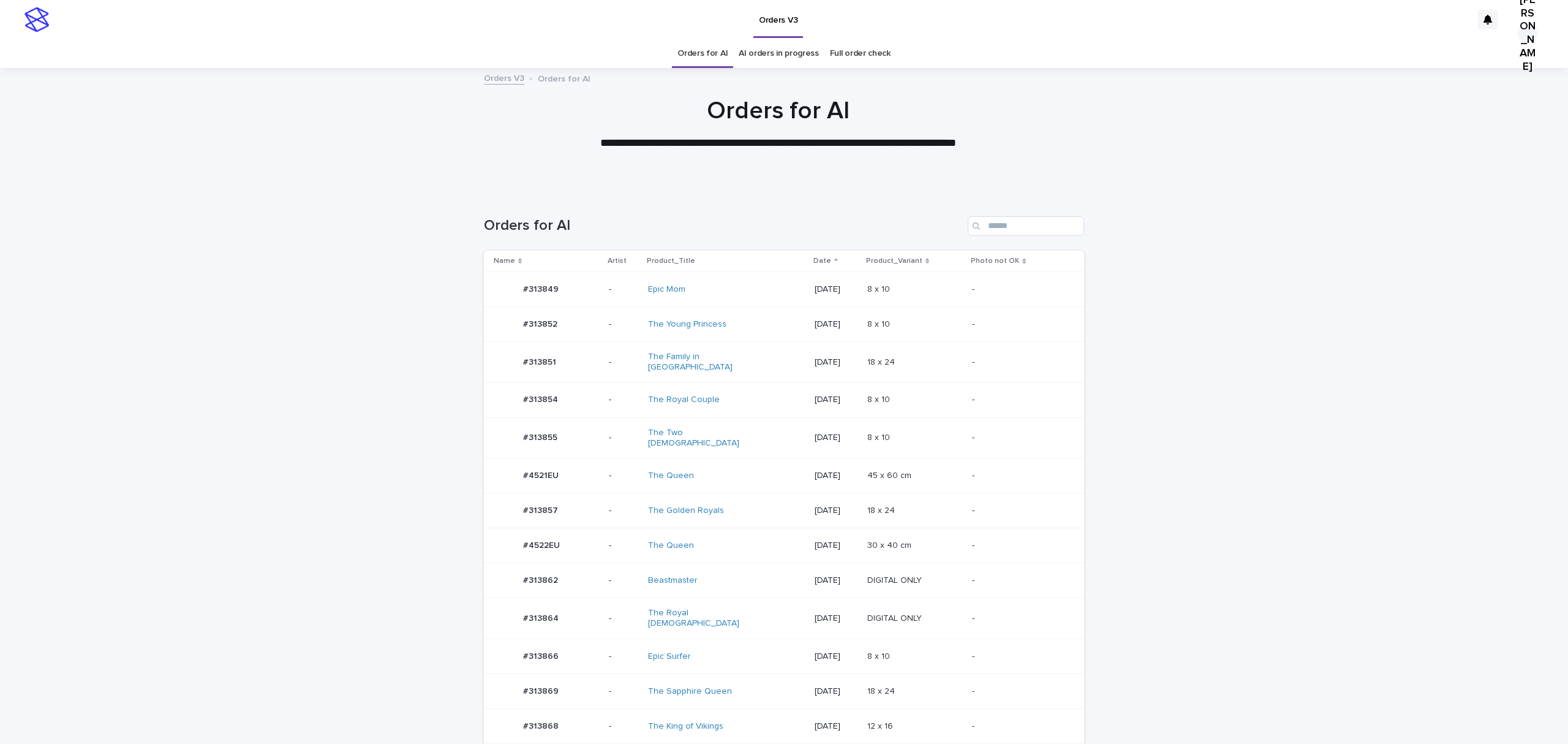
click at [559, 481] on p "#4521EU" at bounding box center [542, 474] width 38 height 13
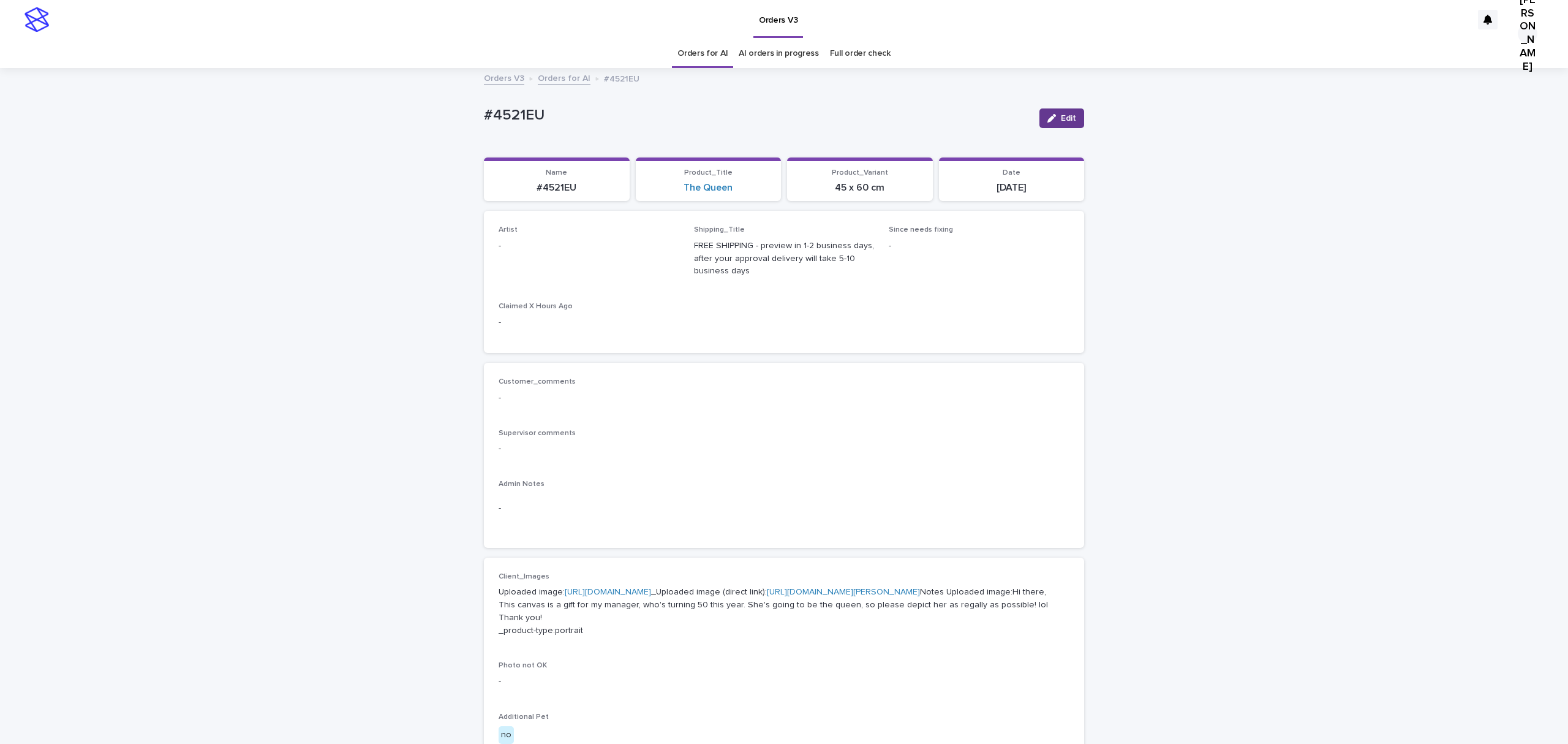
click at [1054, 136] on div "Edit" at bounding box center [1059, 118] width 50 height 49
click at [1061, 122] on span "Edit" at bounding box center [1069, 119] width 15 height 9
click at [526, 258] on div "Select..." at bounding box center [519, 252] width 31 height 13
paste input "**********"
type input "**********"
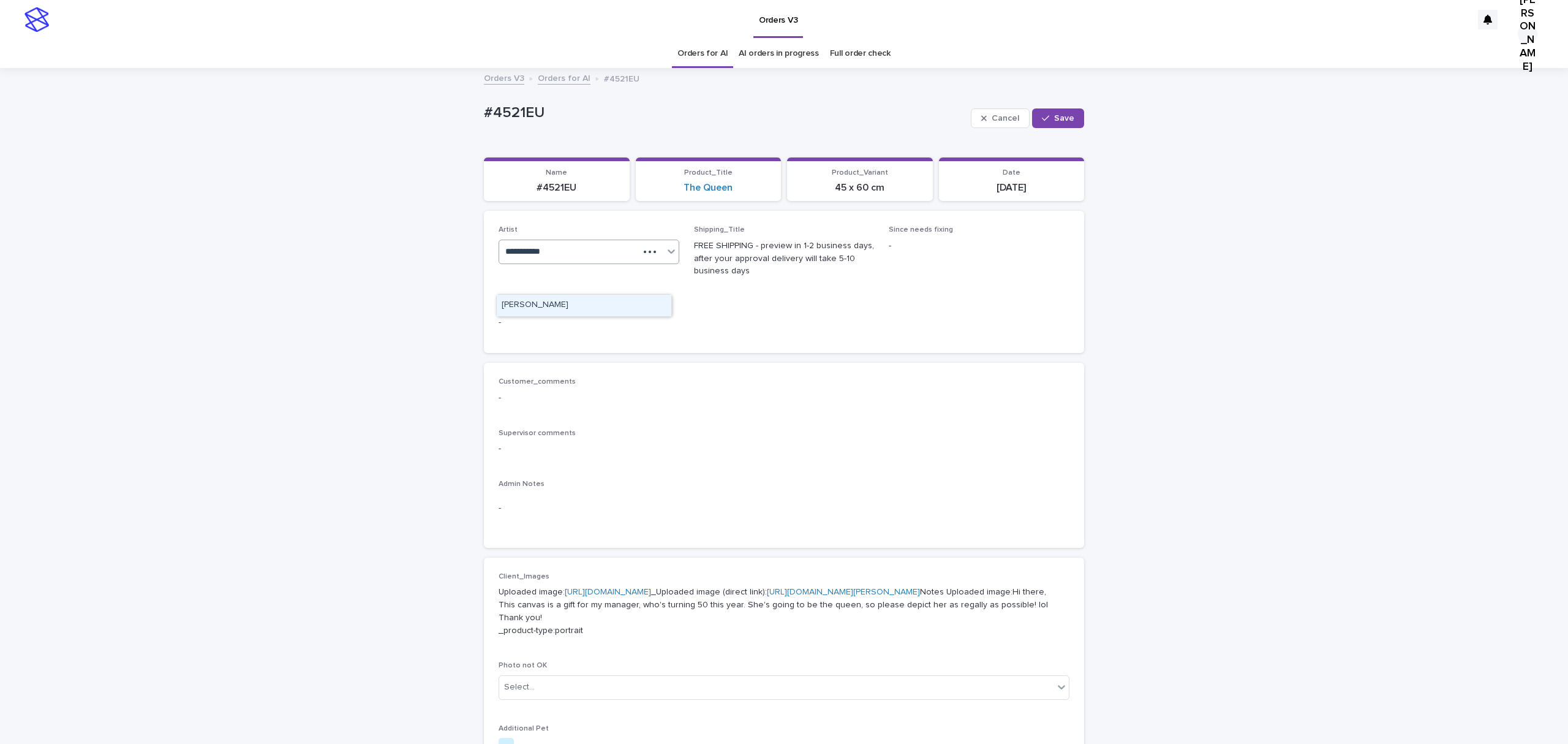
click at [518, 305] on div "[PERSON_NAME]" at bounding box center [584, 306] width 174 height 21
click at [1032, 118] on button "Save" at bounding box center [1058, 118] width 52 height 19
drag, startPoint x: 593, startPoint y: 119, endPoint x: 364, endPoint y: 119, distance: 229.0
click at [364, 119] on div "Loading... Saving… Loading... Saving… #4521EU Edit #4521EU Edit Sorry, there wa…" at bounding box center [784, 646] width 1568 height 1154
copy p "#4521EU"
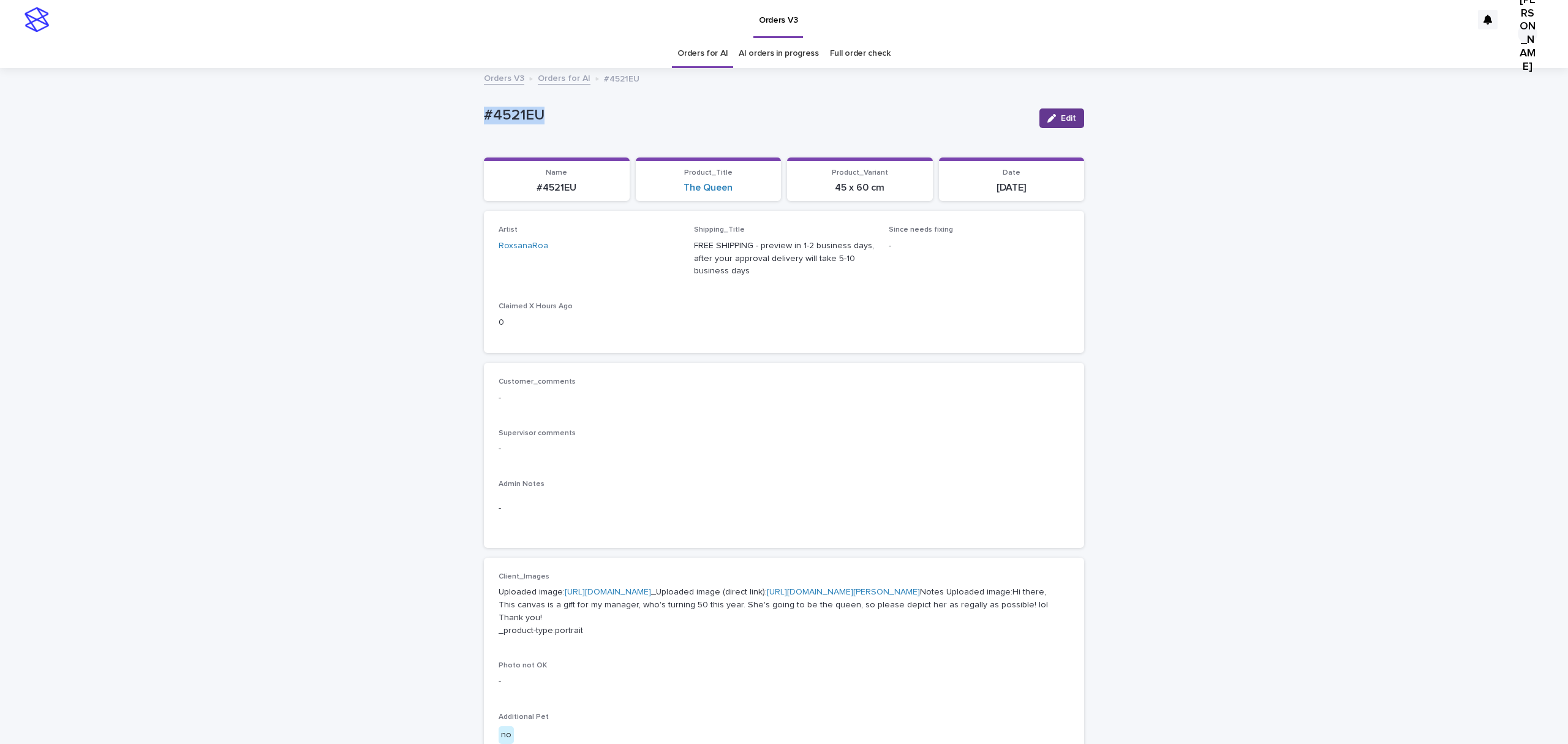
click at [1061, 122] on span "Edit" at bounding box center [1069, 119] width 15 height 9
click at [581, 262] on div "RoxsanaRoa" at bounding box center [574, 252] width 149 height 20
type input "**********"
click at [1042, 119] on button "Save" at bounding box center [1058, 118] width 52 height 19
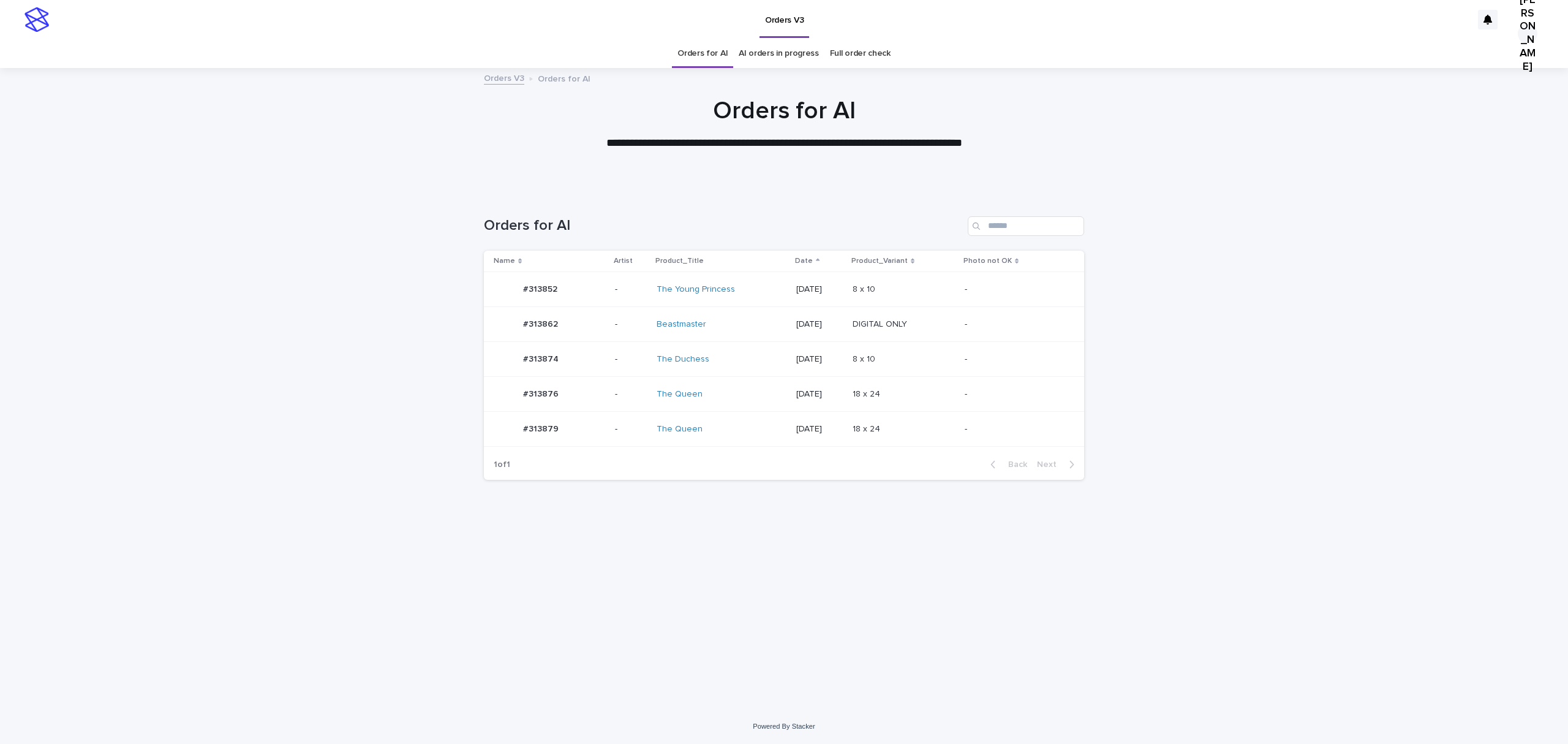
click at [555, 447] on td "#313879 #313879" at bounding box center [547, 429] width 126 height 35
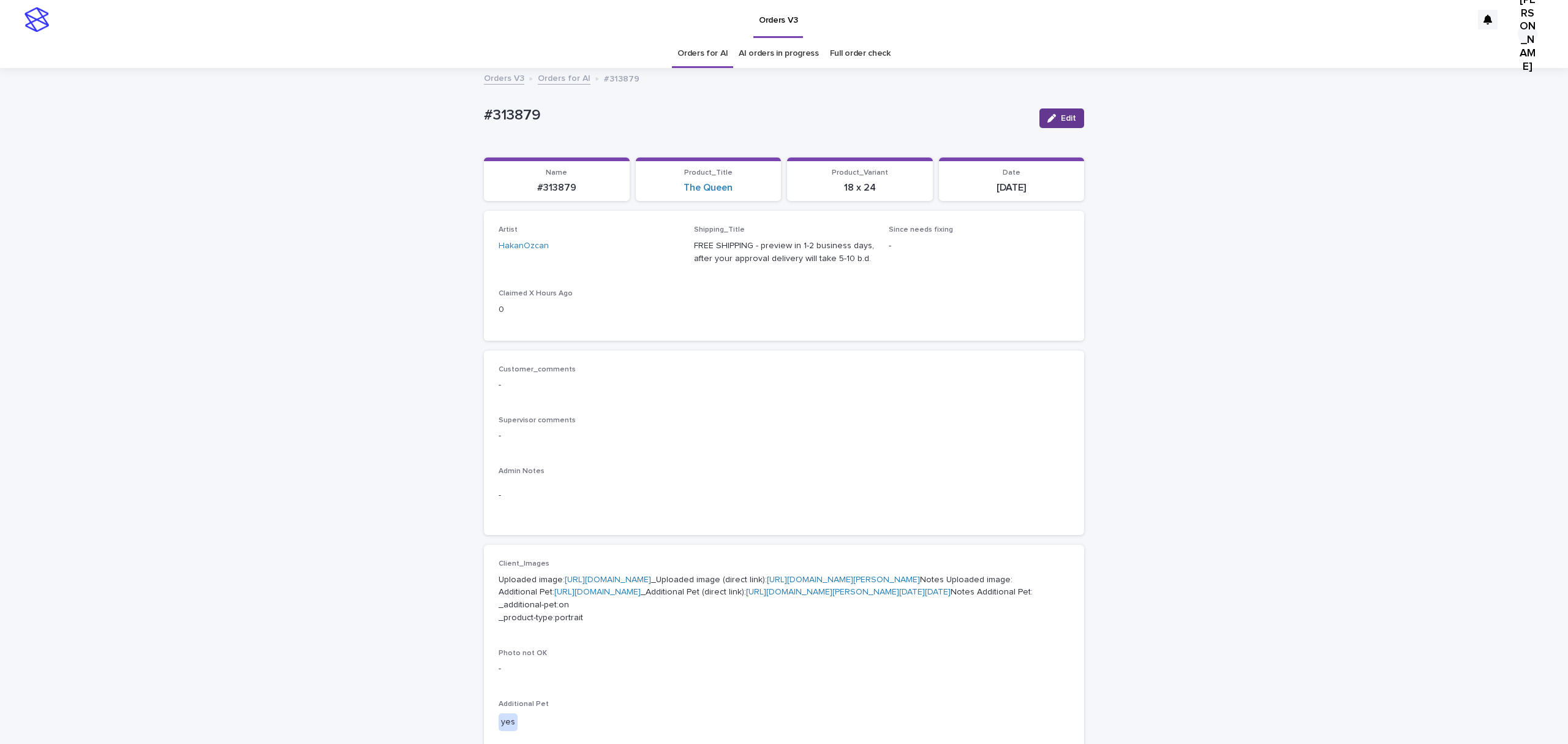
click at [1066, 122] on span "Edit" at bounding box center [1069, 119] width 15 height 9
click at [578, 262] on div "Select..." at bounding box center [569, 252] width 140 height 20
paste input "**********"
type input "**********"
drag, startPoint x: 1061, startPoint y: 122, endPoint x: 907, endPoint y: 10, distance: 190.4
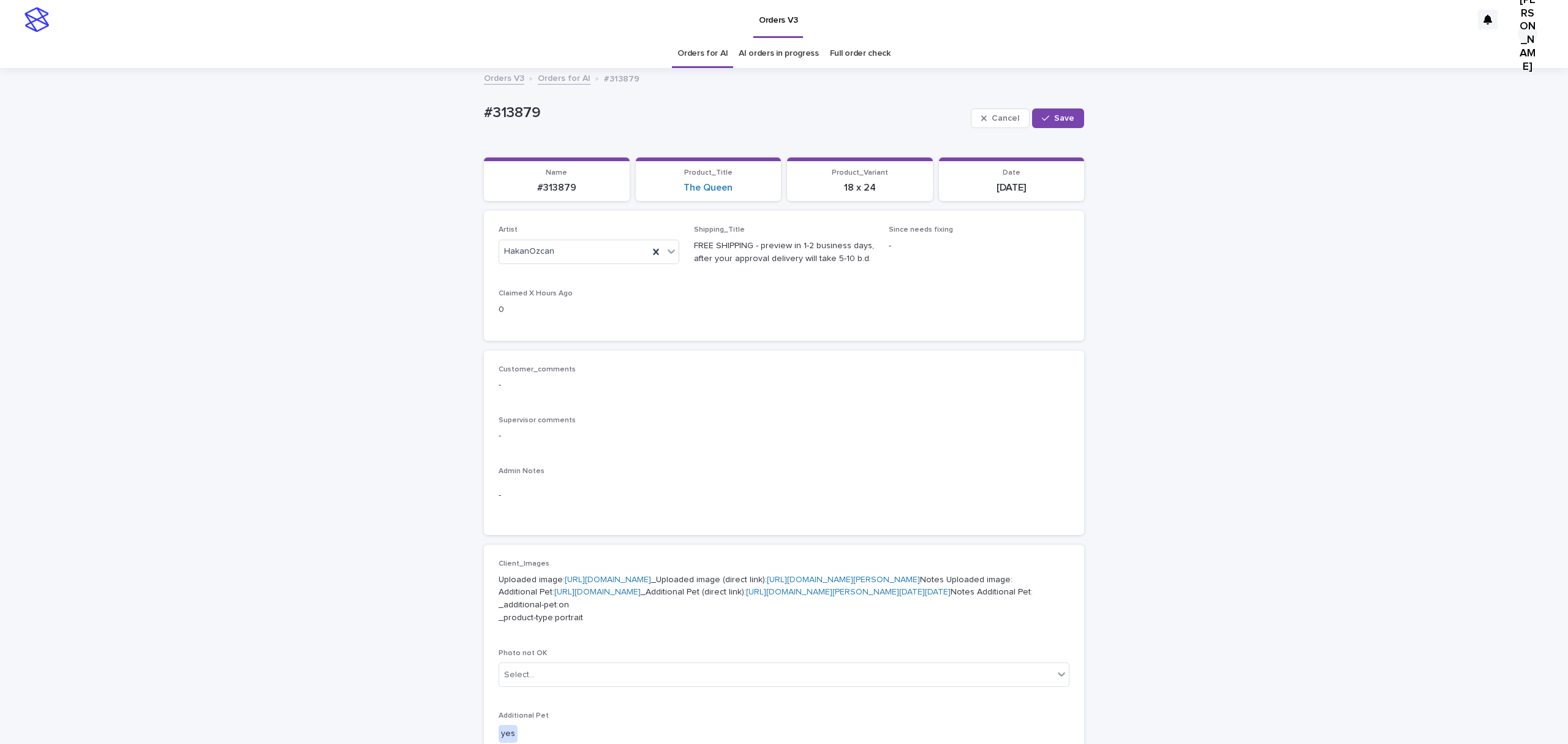
click at [1061, 120] on button "Save" at bounding box center [1058, 118] width 52 height 19
drag, startPoint x: 381, startPoint y: 120, endPoint x: 366, endPoint y: 120, distance: 15.0
click at [366, 120] on div "Loading... Saving… Loading... Saving… #313879 Edit #313879 Edit Sorry, there wa…" at bounding box center [784, 671] width 1568 height 1205
copy p "#313879"
click at [270, 370] on div "Loading... Saving… Loading... Saving… #313879 Edit #313879 Edit Sorry, there wa…" at bounding box center [784, 671] width 1568 height 1205
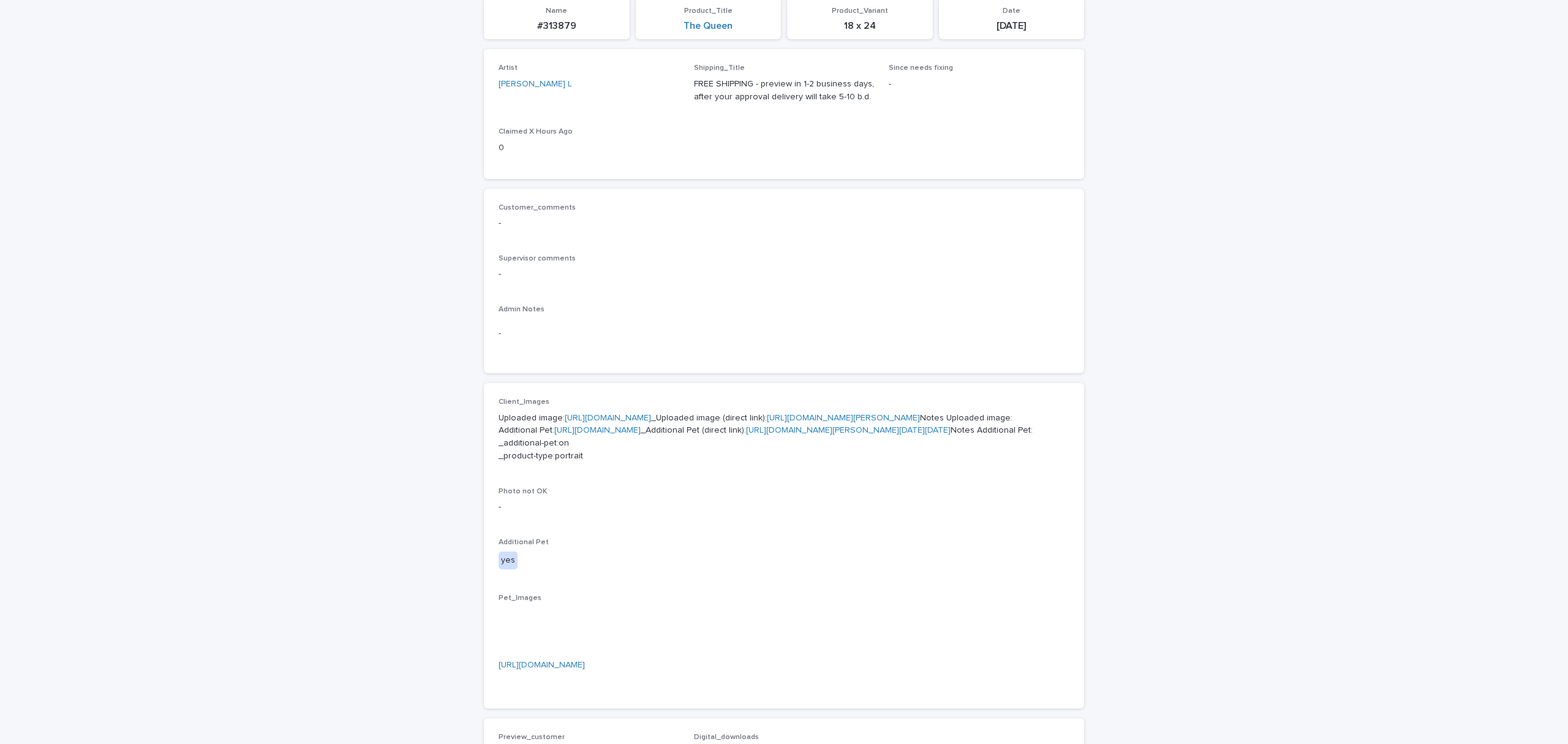
scroll to position [163, 0]
click at [108, 195] on div "Loading... Saving… Loading... Saving… #313879 Edit #313879 Edit Sorry, there wa…" at bounding box center [784, 509] width 1568 height 1205
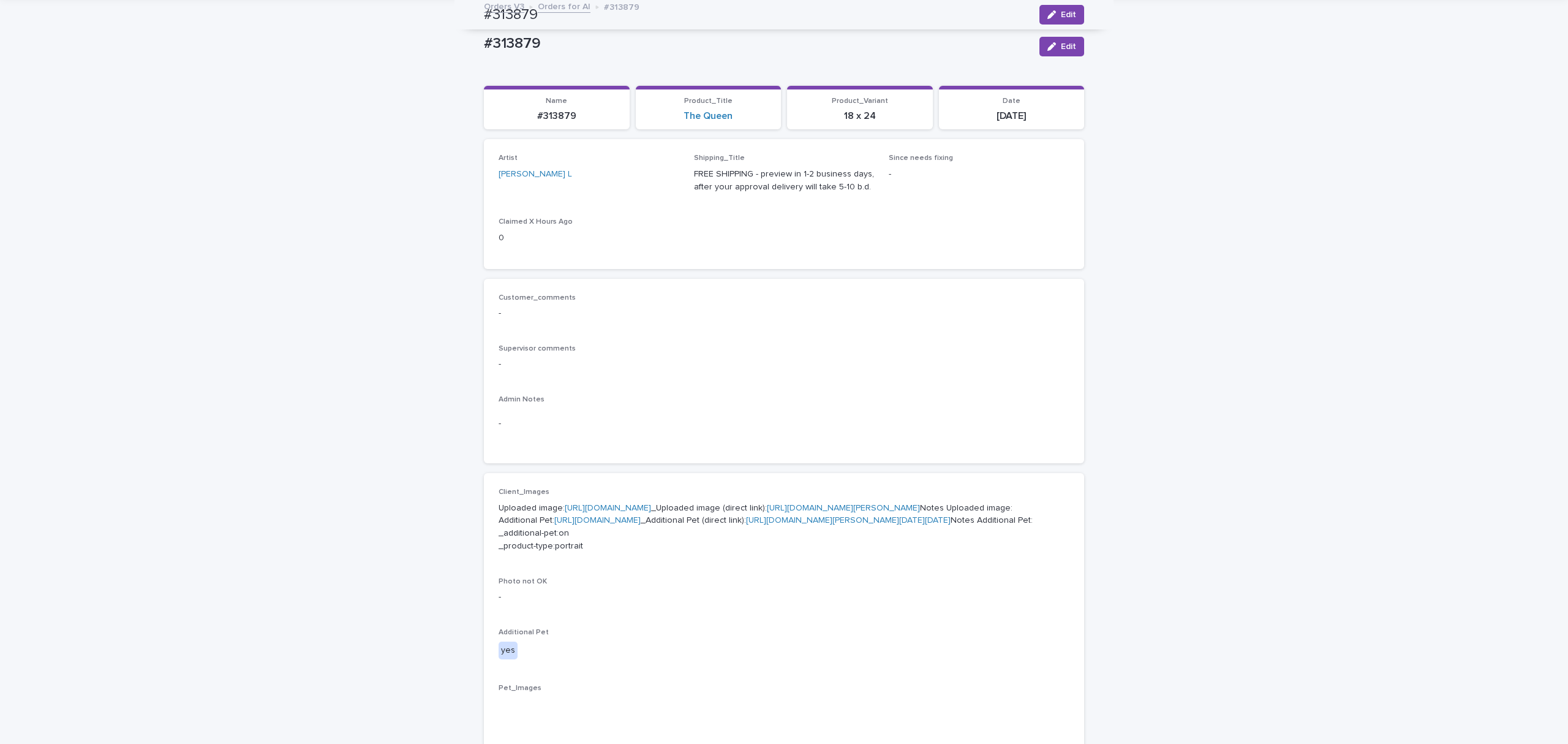
scroll to position [0, 0]
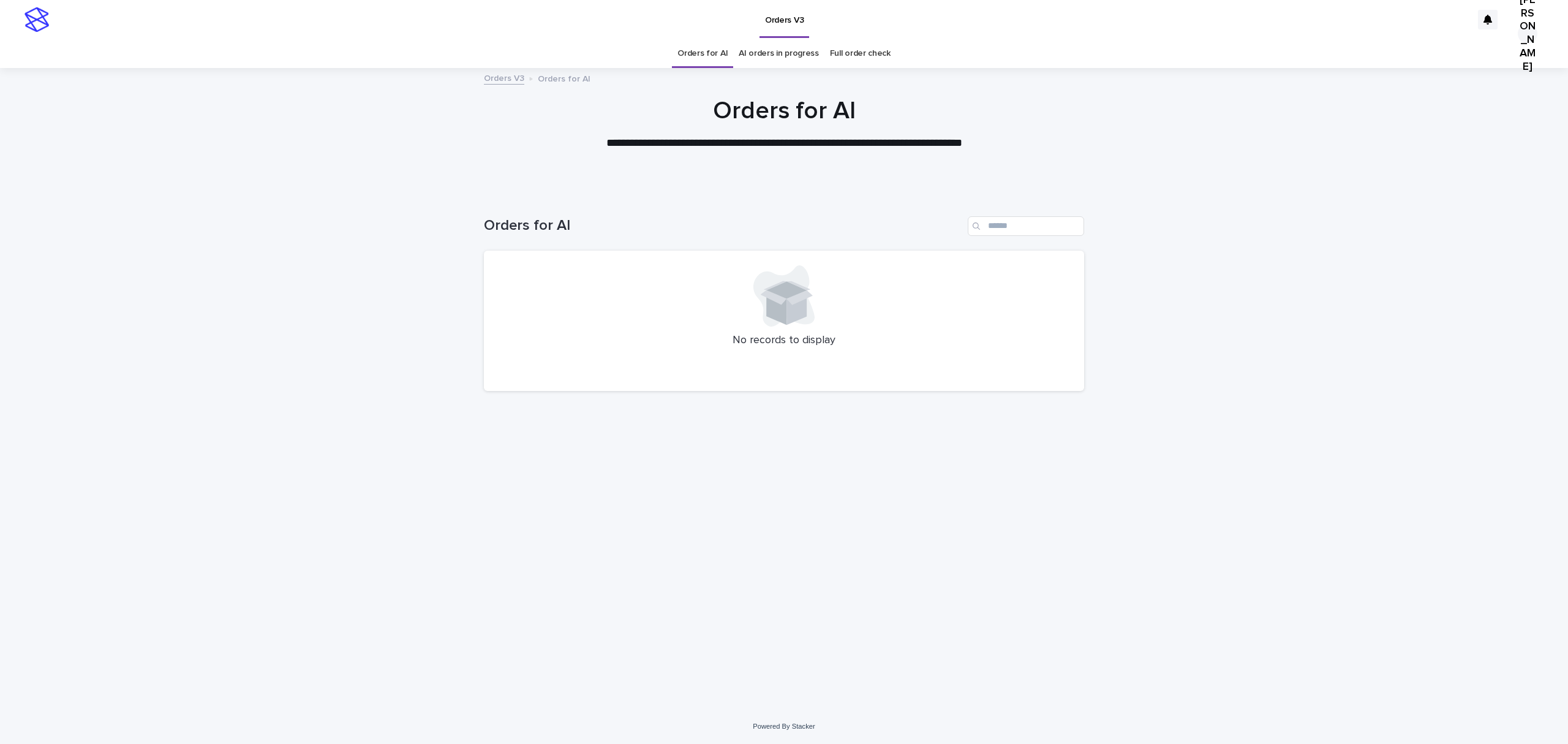
click at [697, 662] on div "Loading... Saving… Loading... Saving… Orders for AI No records to display" at bounding box center [784, 435] width 613 height 487
